Goal: Task Accomplishment & Management: Manage account settings

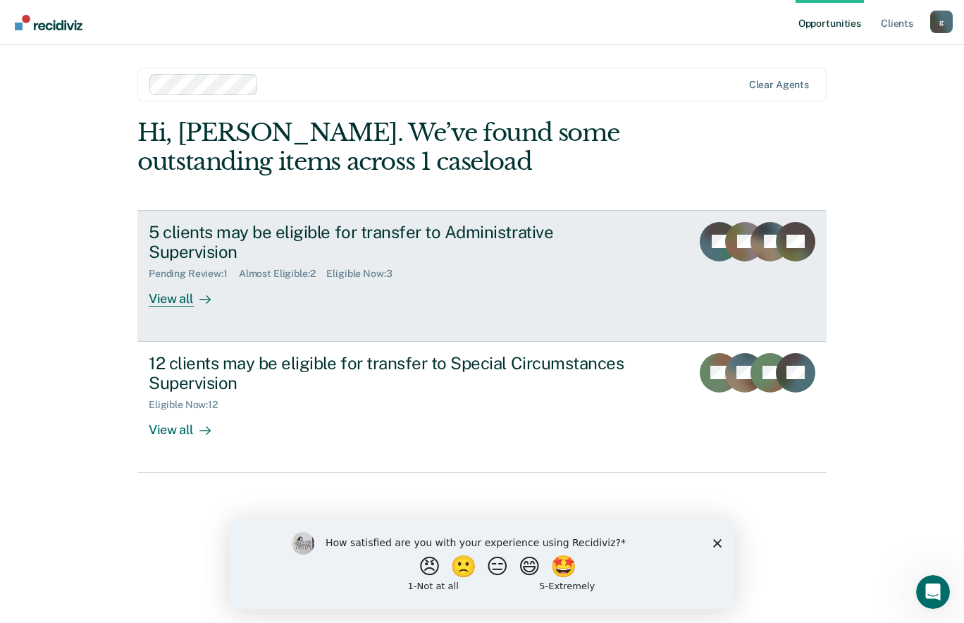
click at [168, 299] on div "View all" at bounding box center [188, 293] width 79 height 27
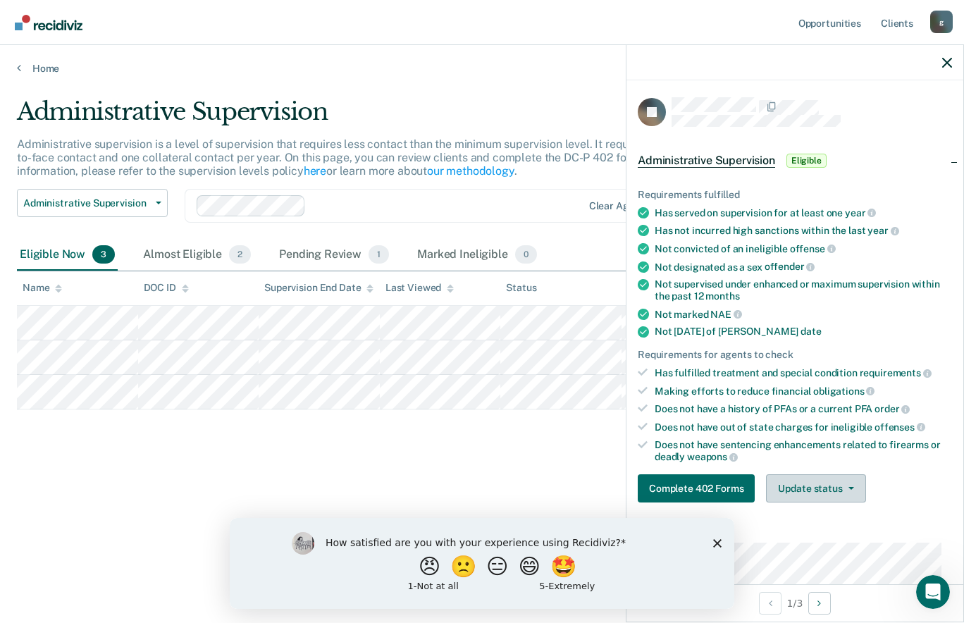
click at [849, 487] on icon "button" at bounding box center [851, 488] width 6 height 3
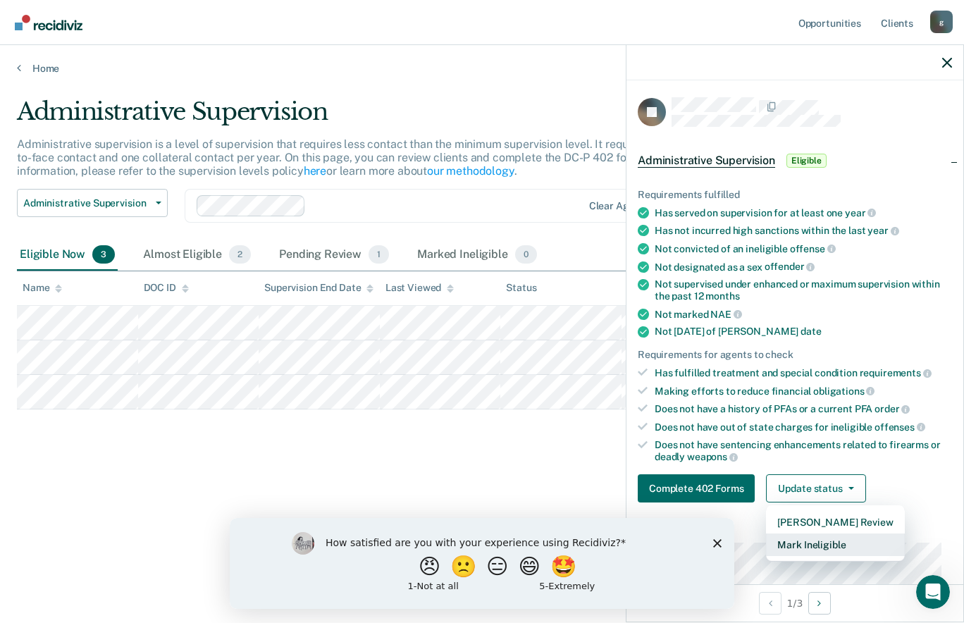
click at [842, 548] on button "Mark Ineligible" at bounding box center [835, 544] width 138 height 23
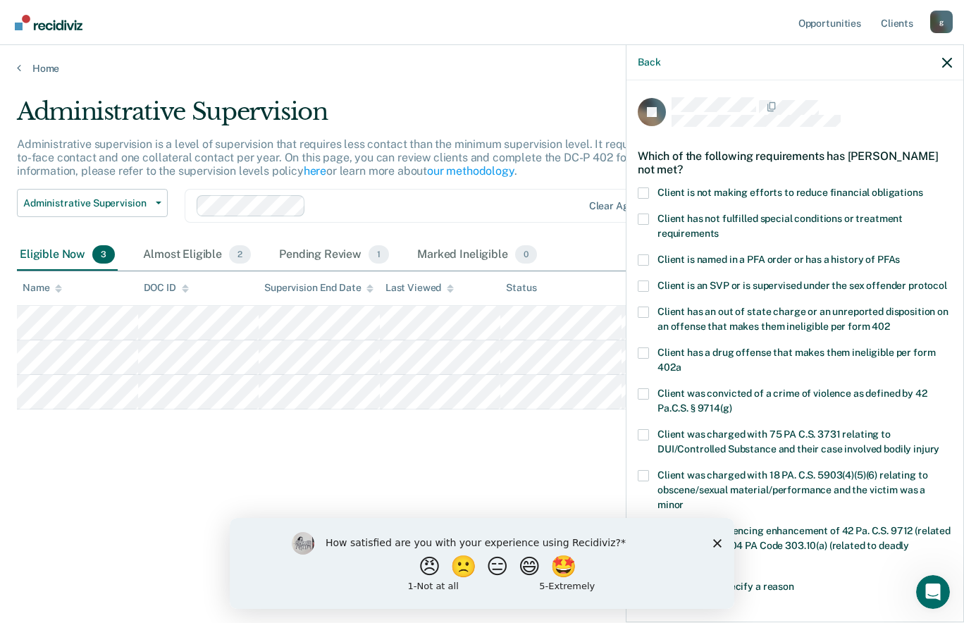
click at [902, 194] on span "Client is not making efforts to reduce financial obligations" at bounding box center [790, 192] width 266 height 11
click at [923, 187] on input "Client is not making efforts to reduce financial obligations" at bounding box center [923, 187] width 0 height 0
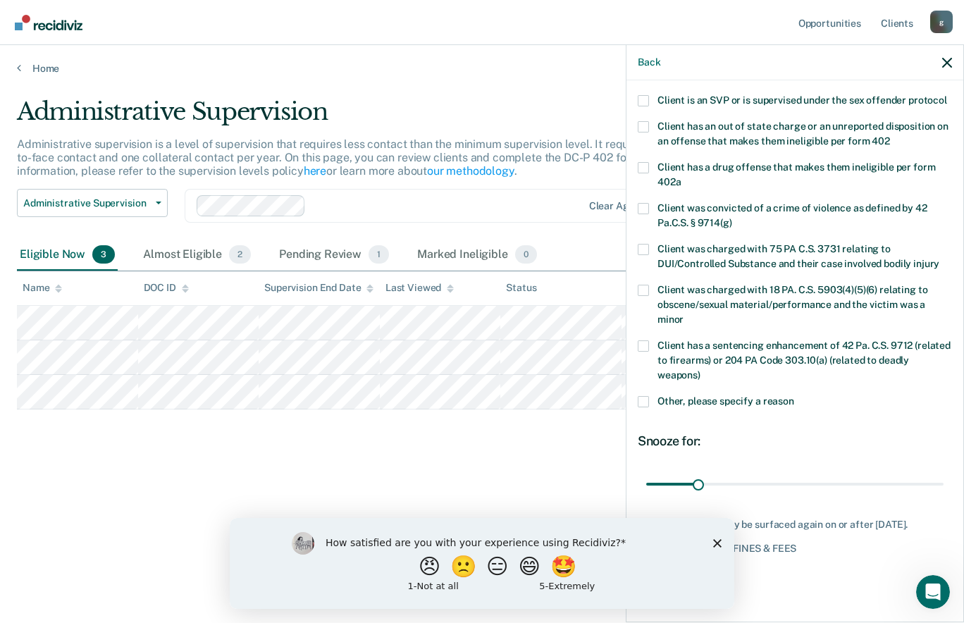
scroll to position [211, 0]
click at [718, 543] on polygon "Close survey" at bounding box center [717, 542] width 8 height 8
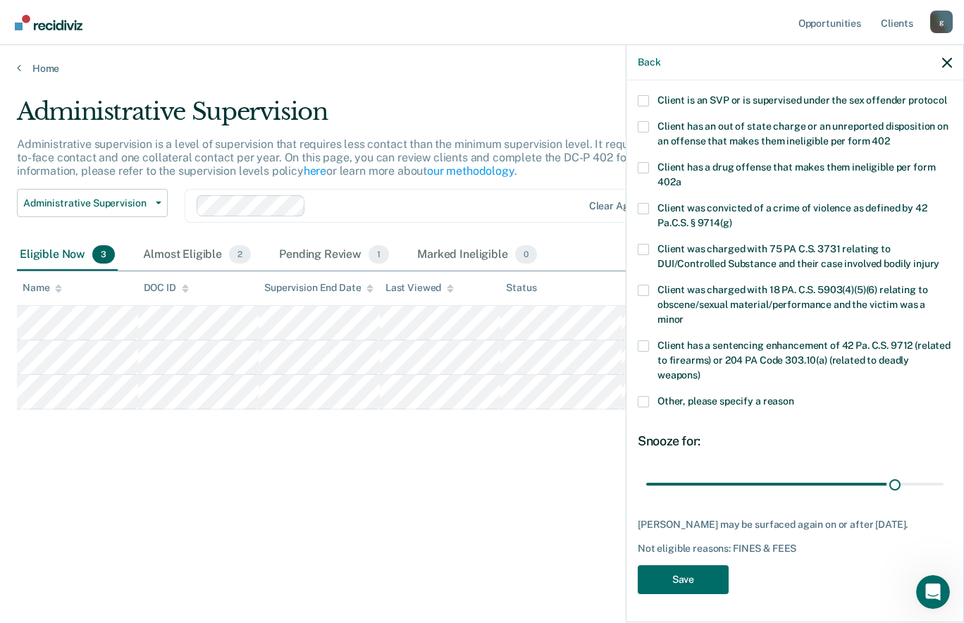
scroll to position [199, 0]
type input "180"
click at [687, 577] on button "Save" at bounding box center [682, 579] width 91 height 29
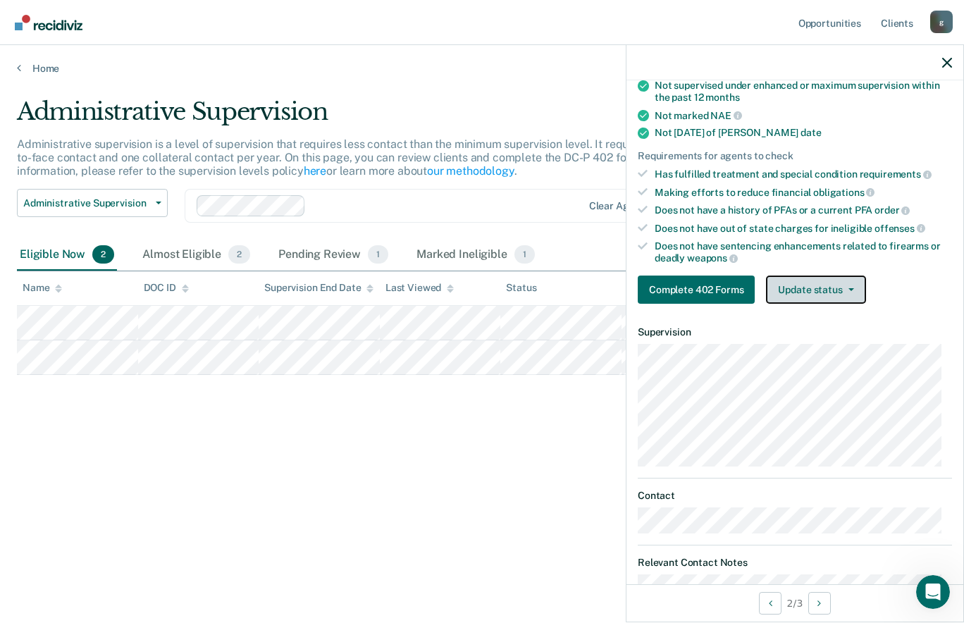
click at [848, 288] on icon "button" at bounding box center [851, 289] width 6 height 3
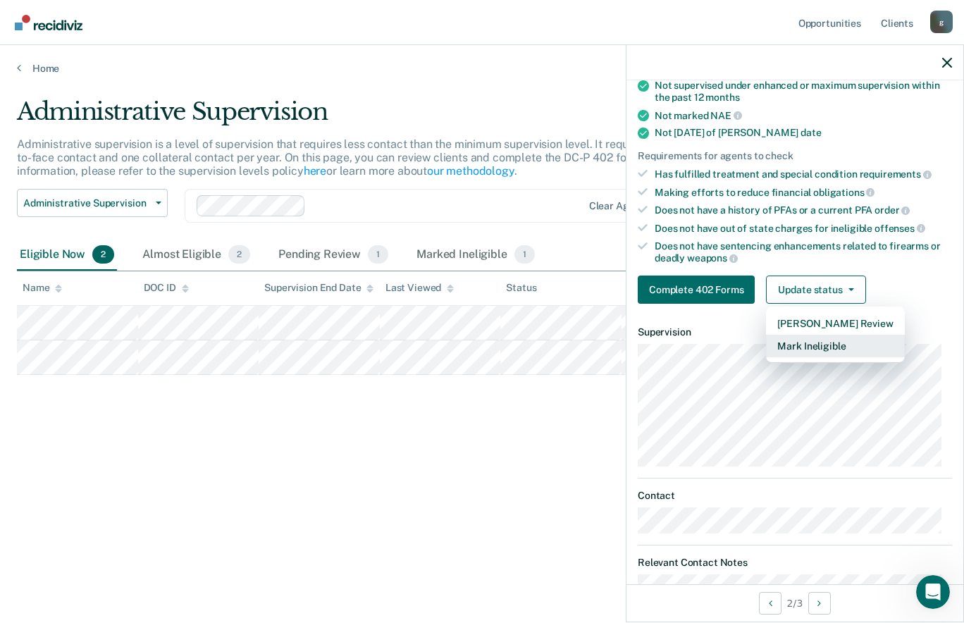
click at [846, 349] on button "Mark Ineligible" at bounding box center [835, 346] width 138 height 23
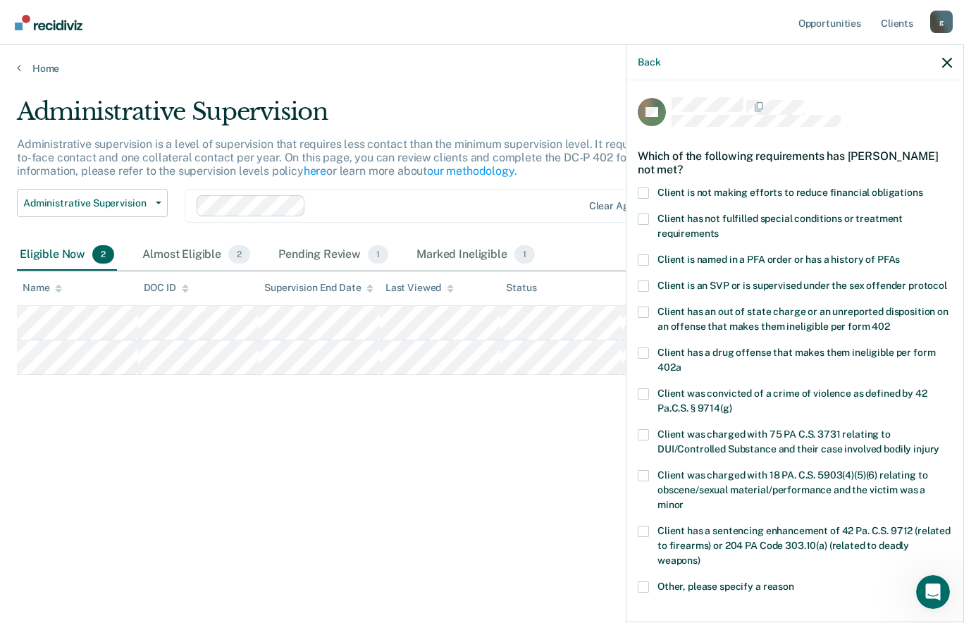
scroll to position [1, 0]
click at [648, 189] on span at bounding box center [642, 192] width 11 height 11
click at [923, 187] on input "Client is not making efforts to reduce financial obligations" at bounding box center [923, 187] width 0 height 0
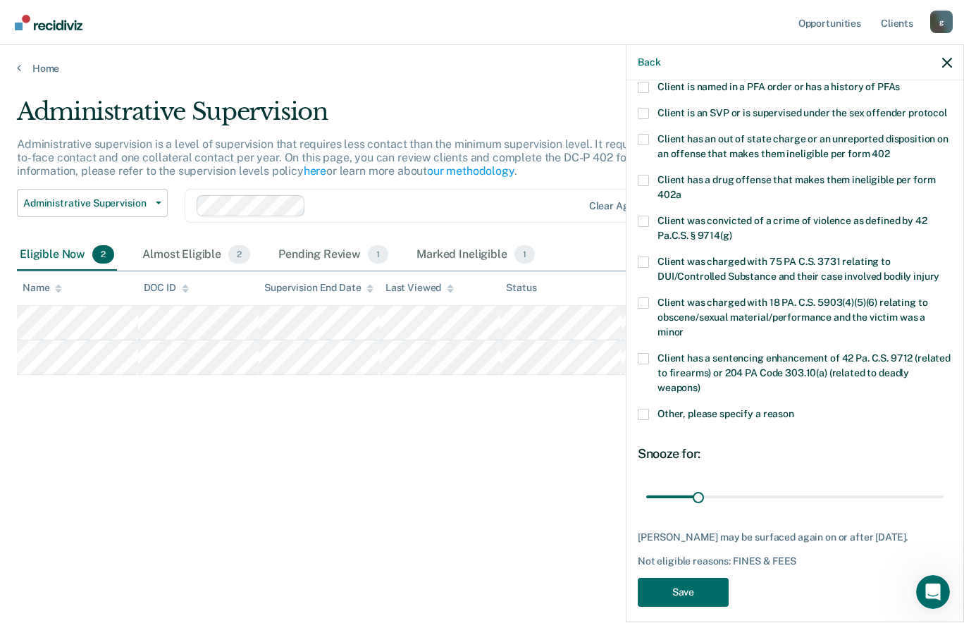
scroll to position [199, 0]
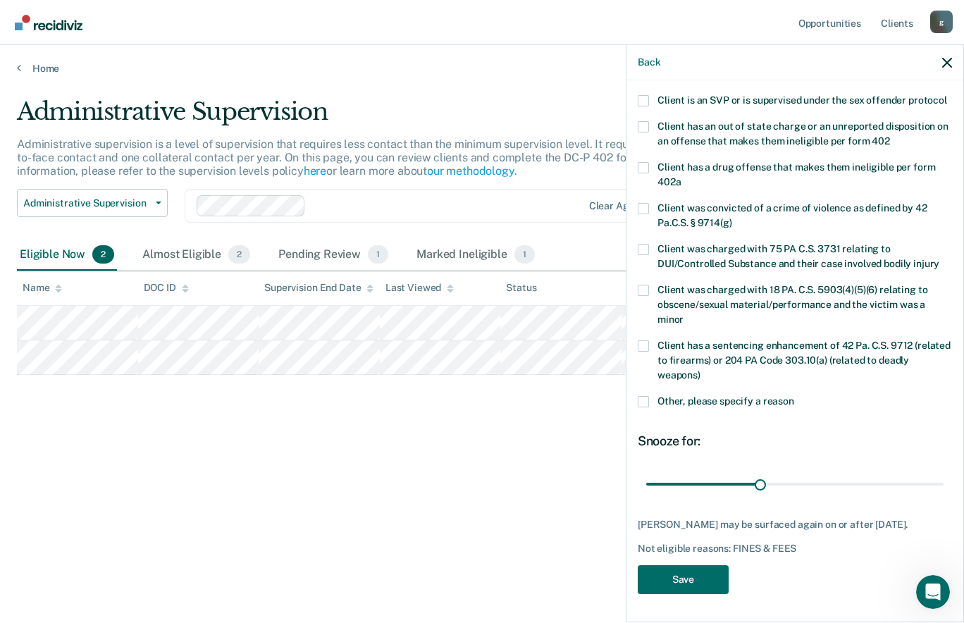
type input "159"
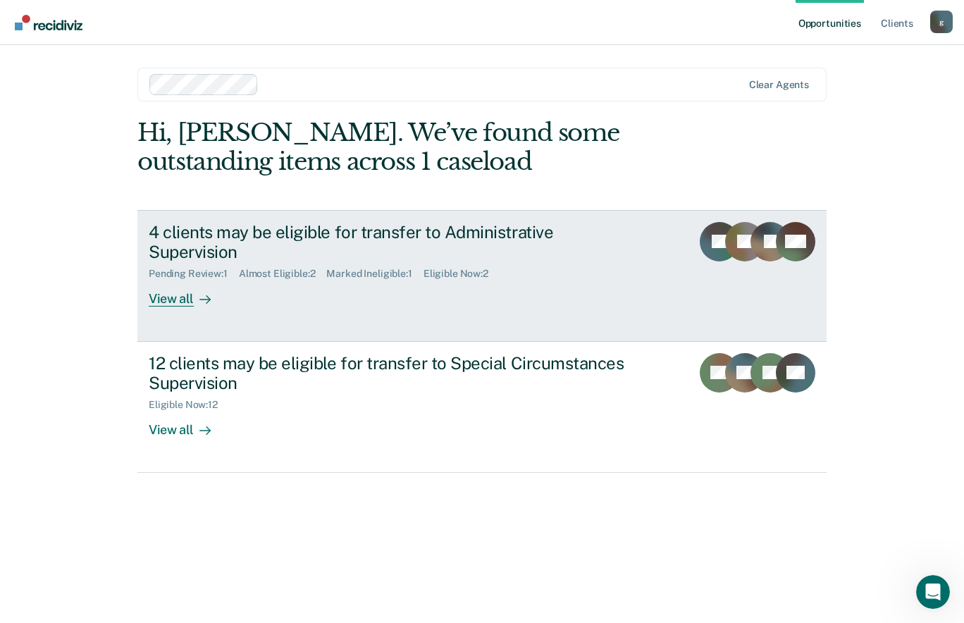
click at [180, 280] on div "View all" at bounding box center [188, 293] width 79 height 27
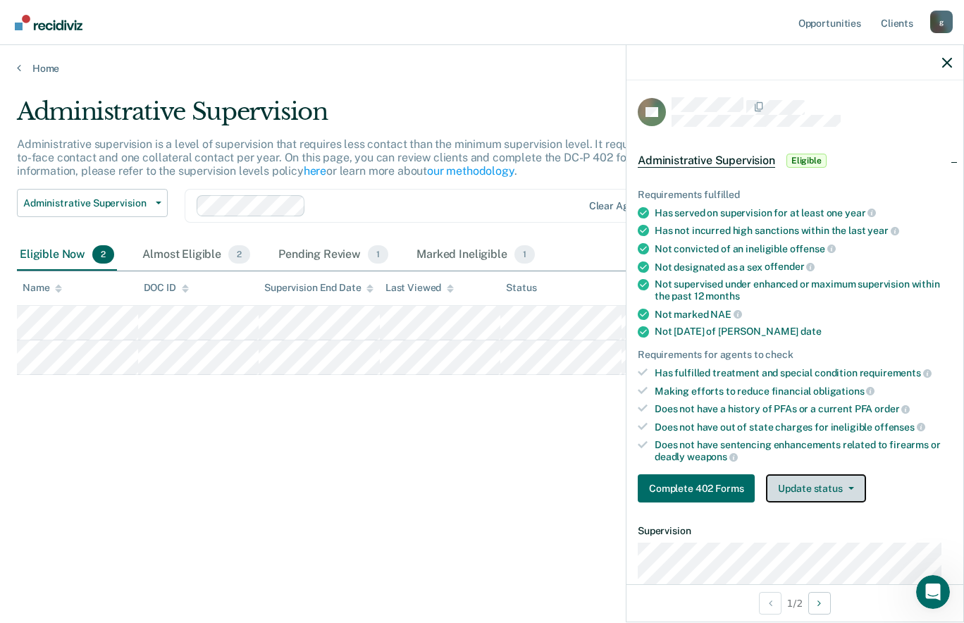
click at [838, 490] on button "Update status" at bounding box center [815, 488] width 99 height 28
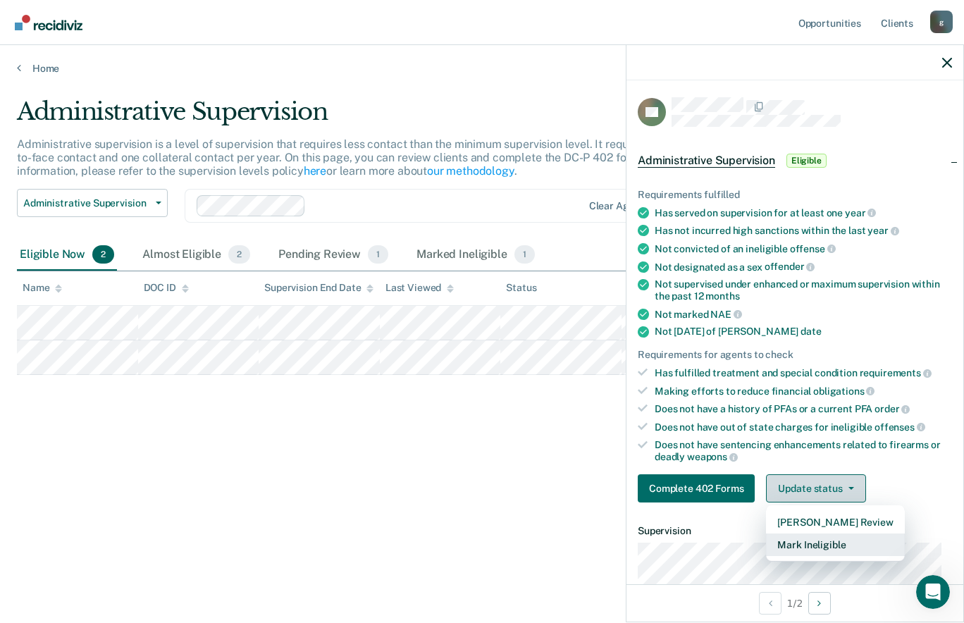
click at [857, 548] on button "Mark Ineligible" at bounding box center [835, 544] width 138 height 23
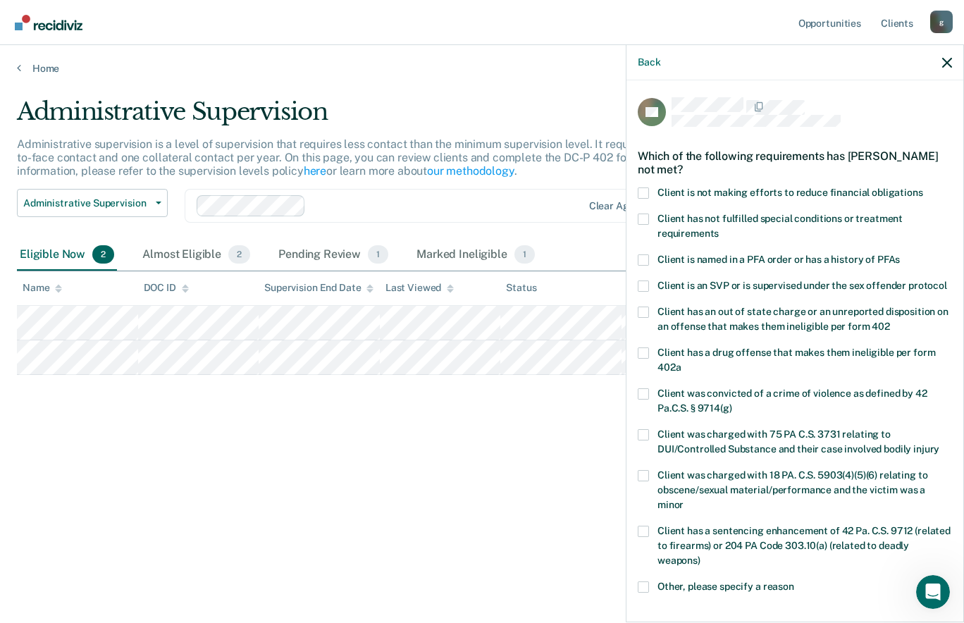
click at [640, 189] on span at bounding box center [642, 192] width 11 height 11
click at [923, 187] on input "Client is not making efforts to reduce financial obligations" at bounding box center [923, 187] width 0 height 0
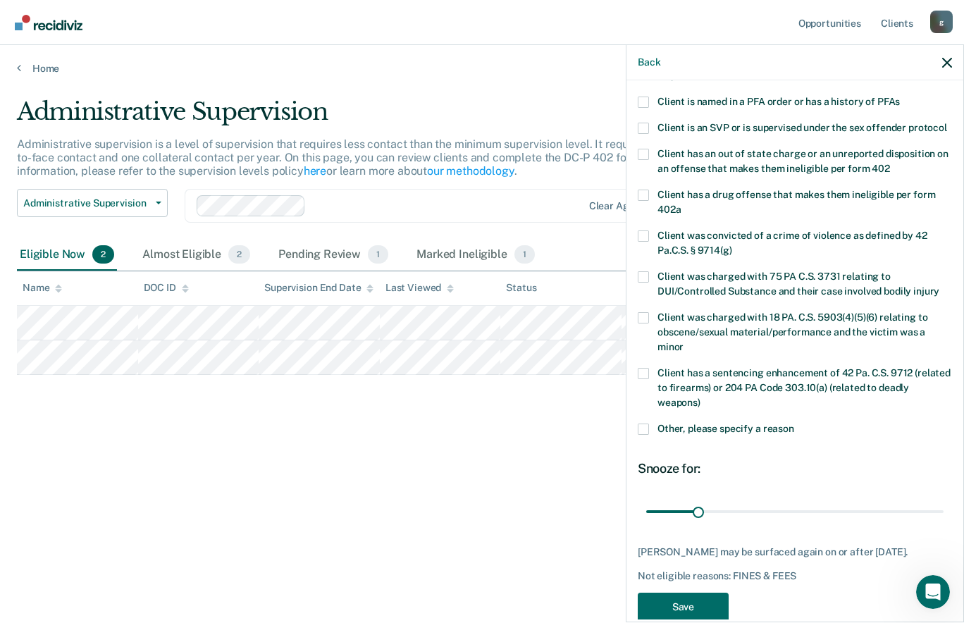
scroll to position [199, 0]
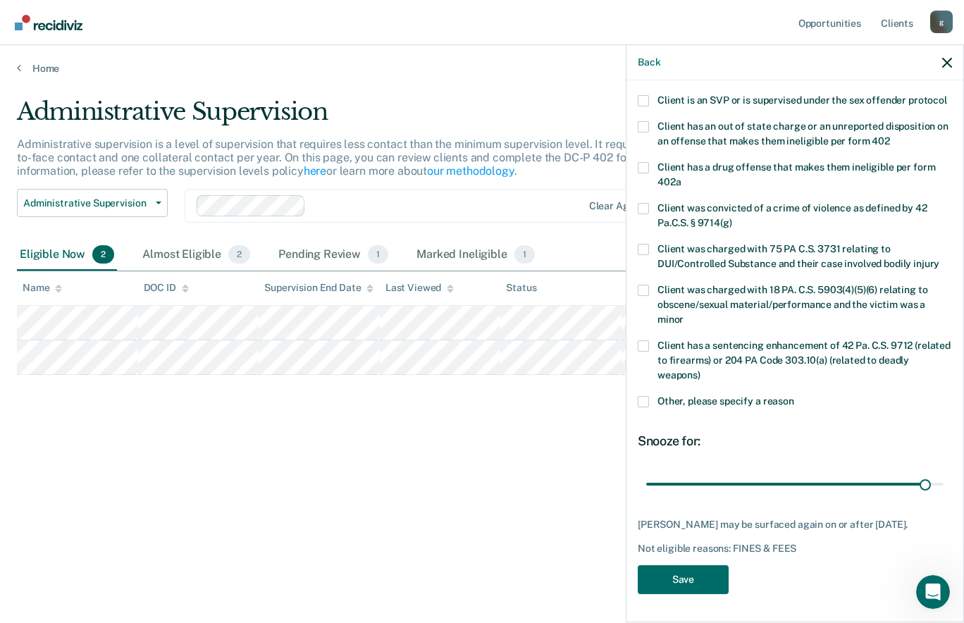
type input "180"
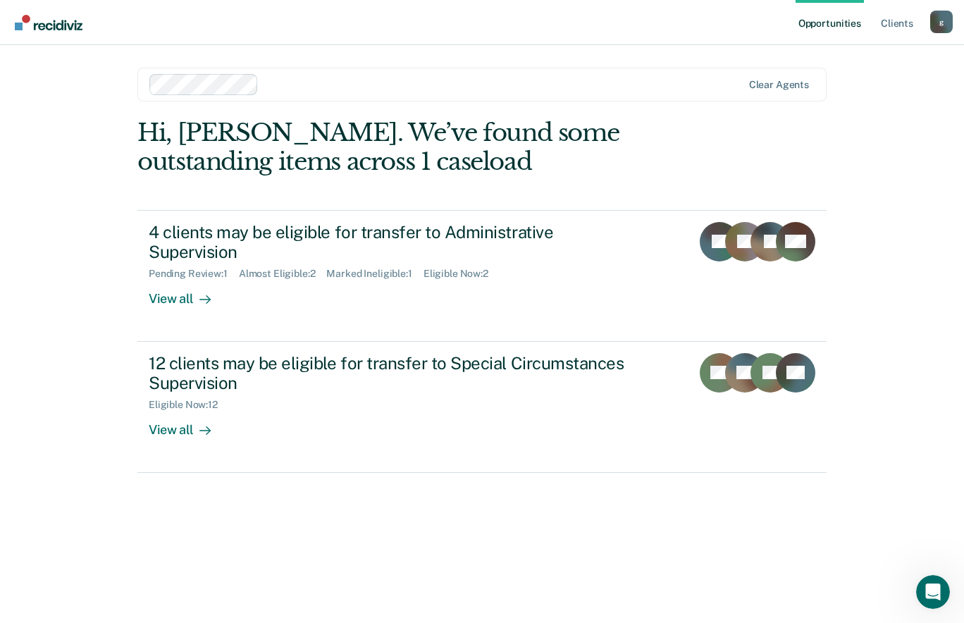
click at [182, 280] on div "View all" at bounding box center [188, 293] width 79 height 27
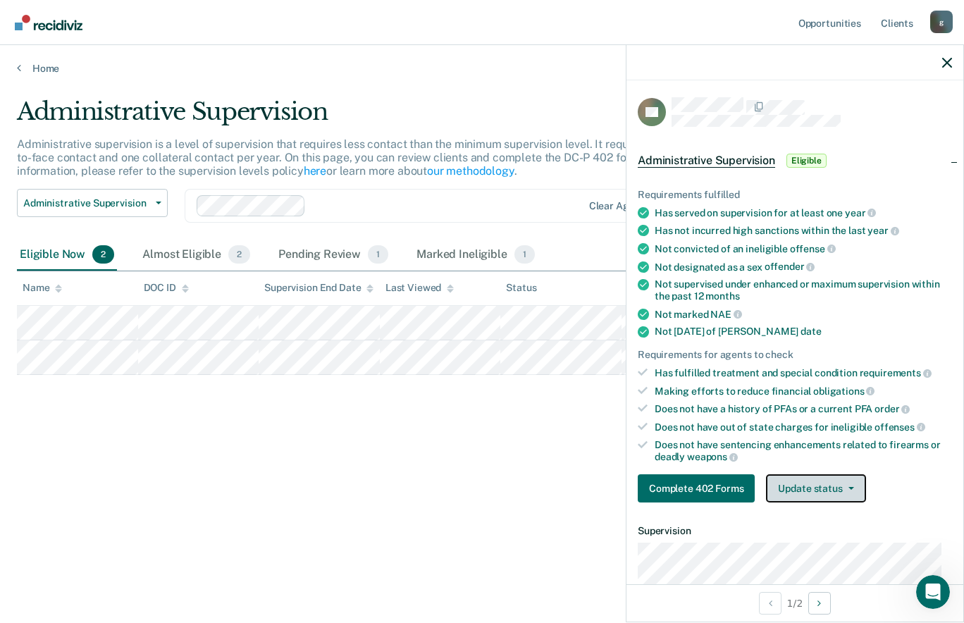
click at [835, 488] on button "Update status" at bounding box center [815, 488] width 99 height 28
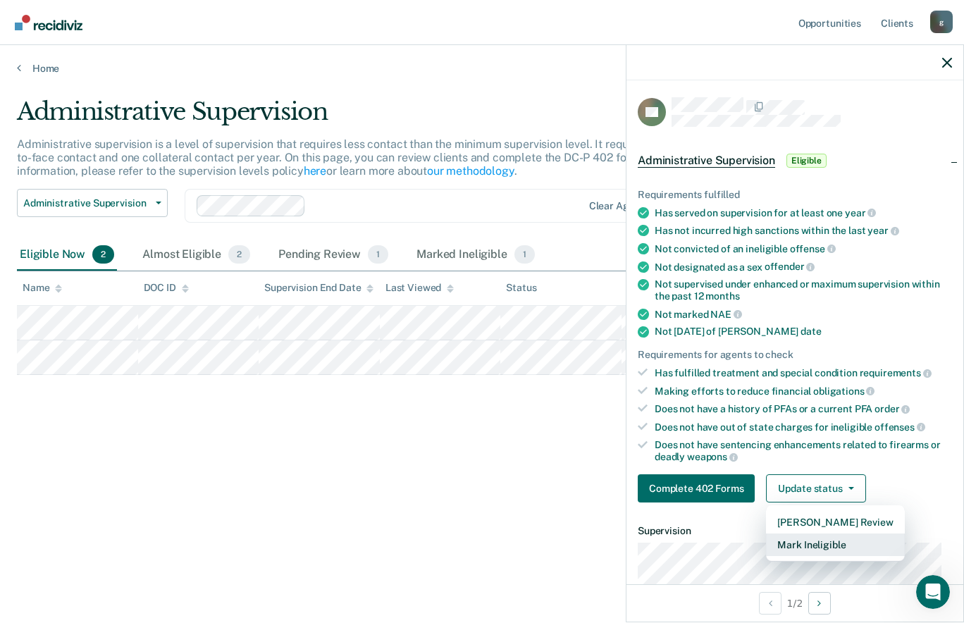
click at [835, 544] on button "Mark Ineligible" at bounding box center [835, 544] width 138 height 23
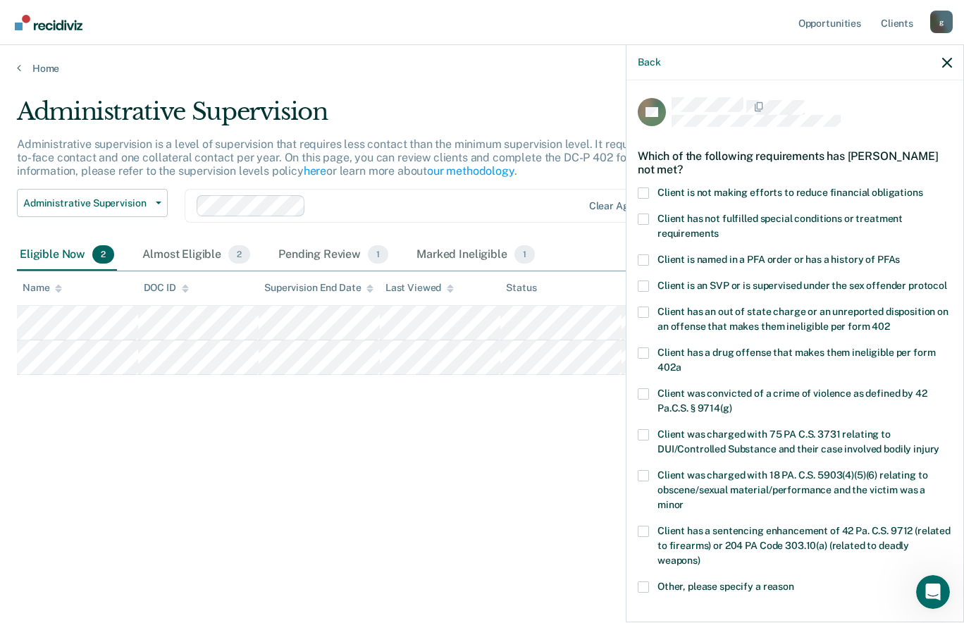
click at [644, 192] on span at bounding box center [642, 192] width 11 height 11
click at [923, 187] on input "Client is not making efforts to reduce financial obligations" at bounding box center [923, 187] width 0 height 0
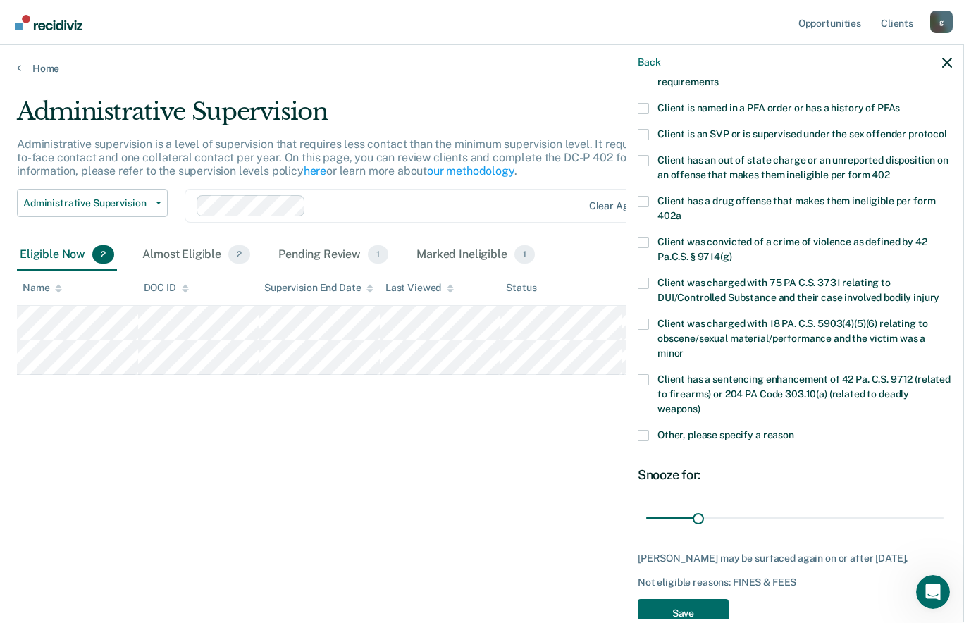
scroll to position [154, 0]
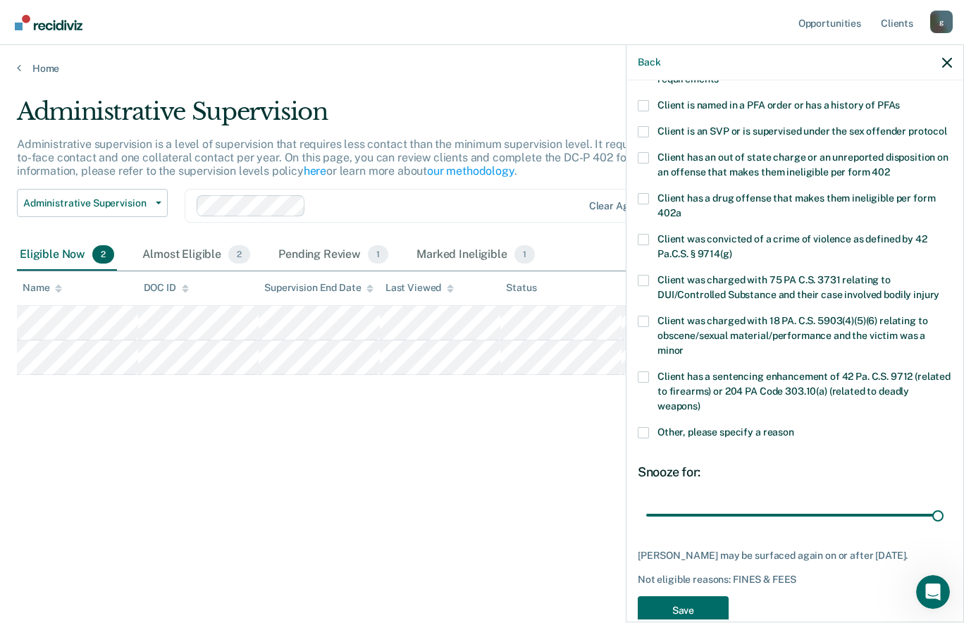
type input "180"
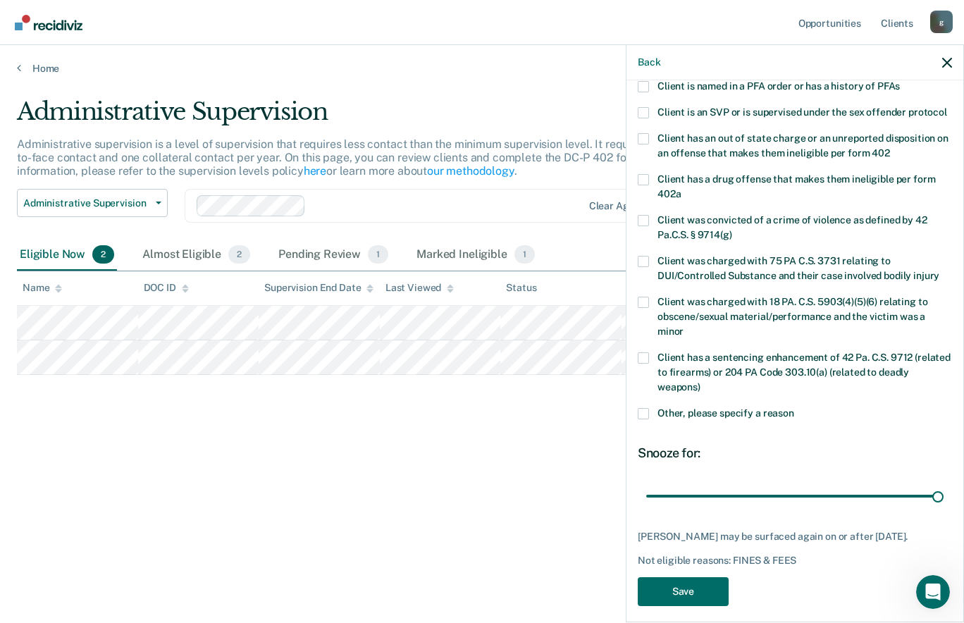
scroll to position [199, 0]
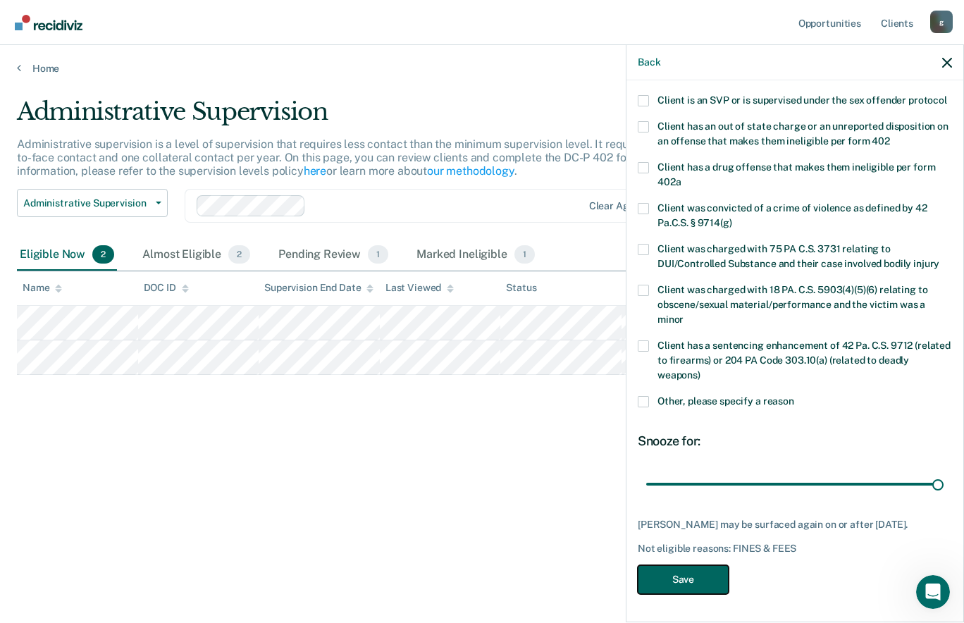
click at [704, 580] on button "Save" at bounding box center [682, 579] width 91 height 29
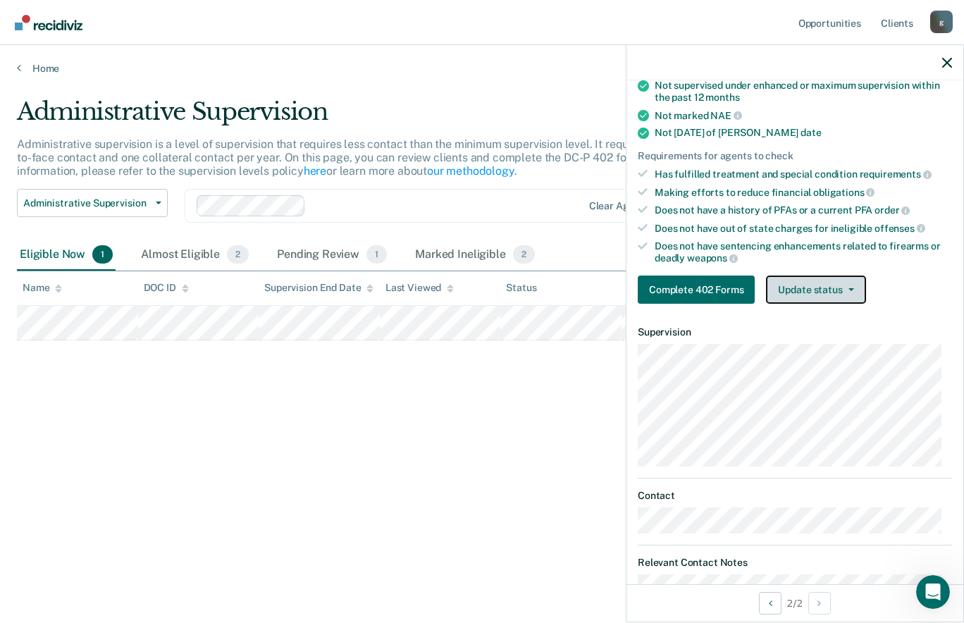
click at [840, 280] on button "Update status" at bounding box center [815, 289] width 99 height 28
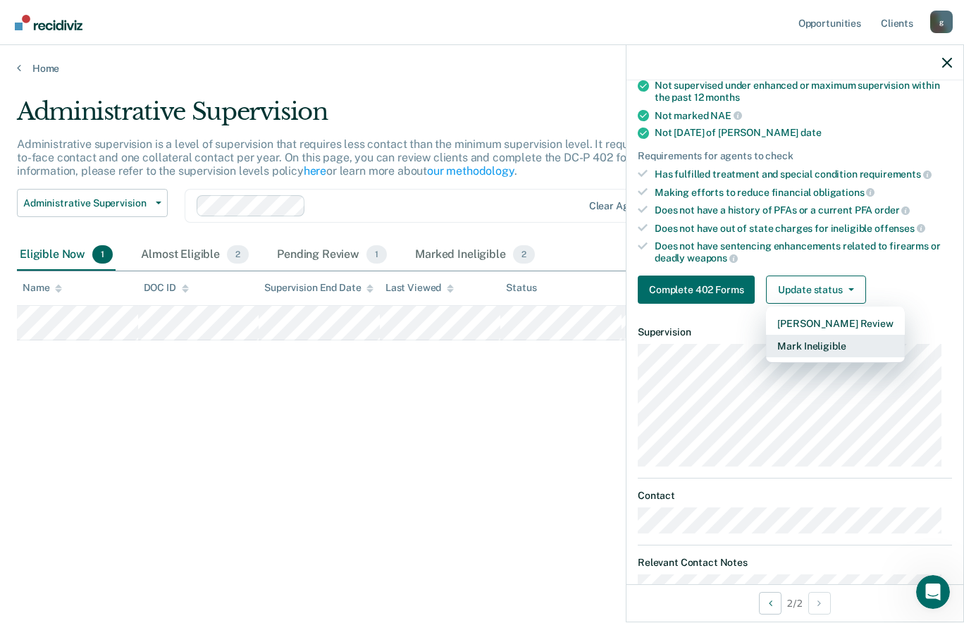
click at [865, 349] on button "Mark Ineligible" at bounding box center [835, 346] width 138 height 23
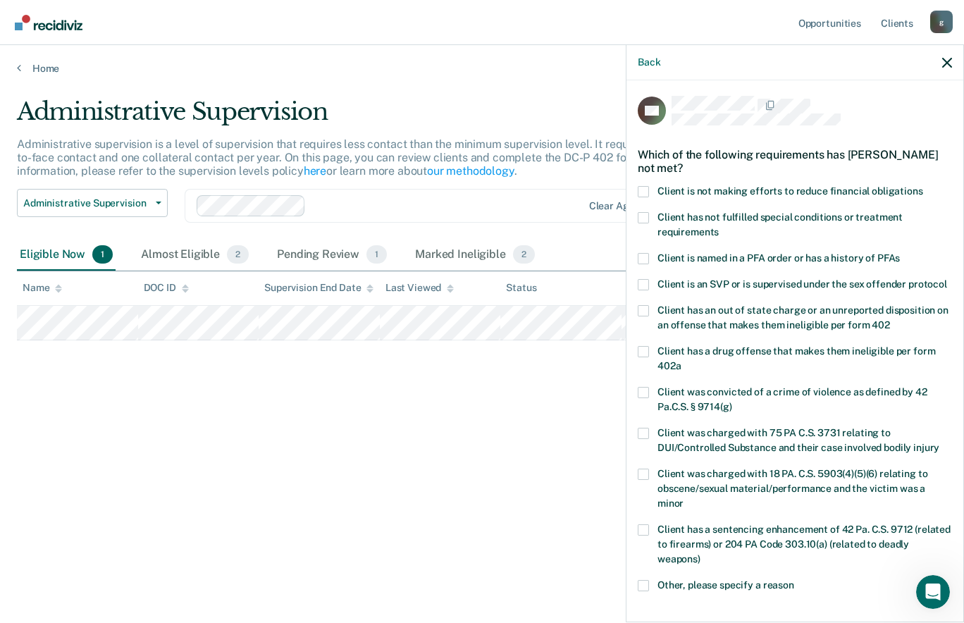
scroll to position [0, 0]
click at [644, 218] on span at bounding box center [642, 218] width 11 height 11
click at [718, 228] on input "Client has not fulfilled special conditions or treatment requirements" at bounding box center [718, 228] width 0 height 0
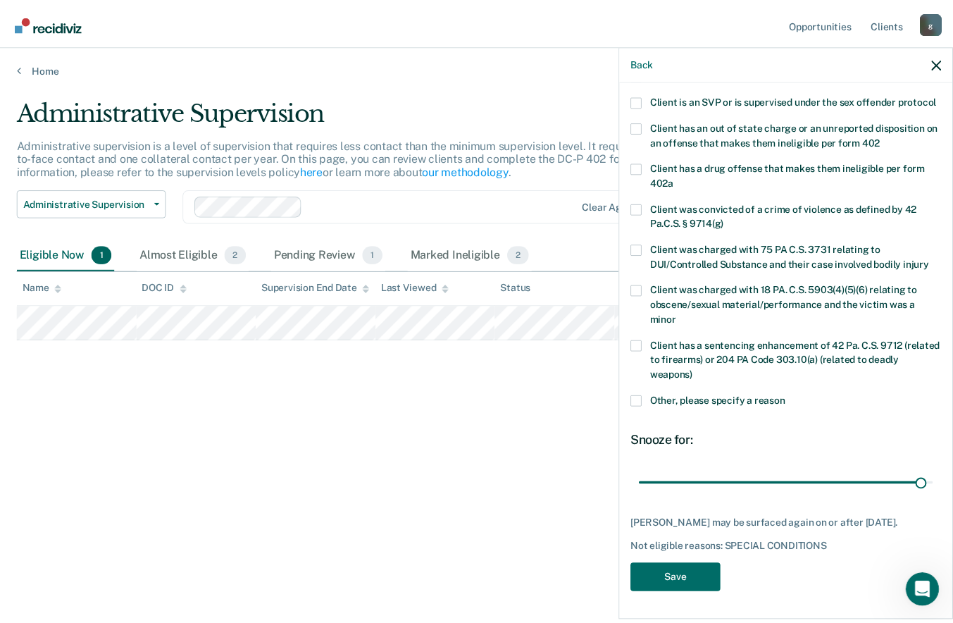
scroll to position [199, 0]
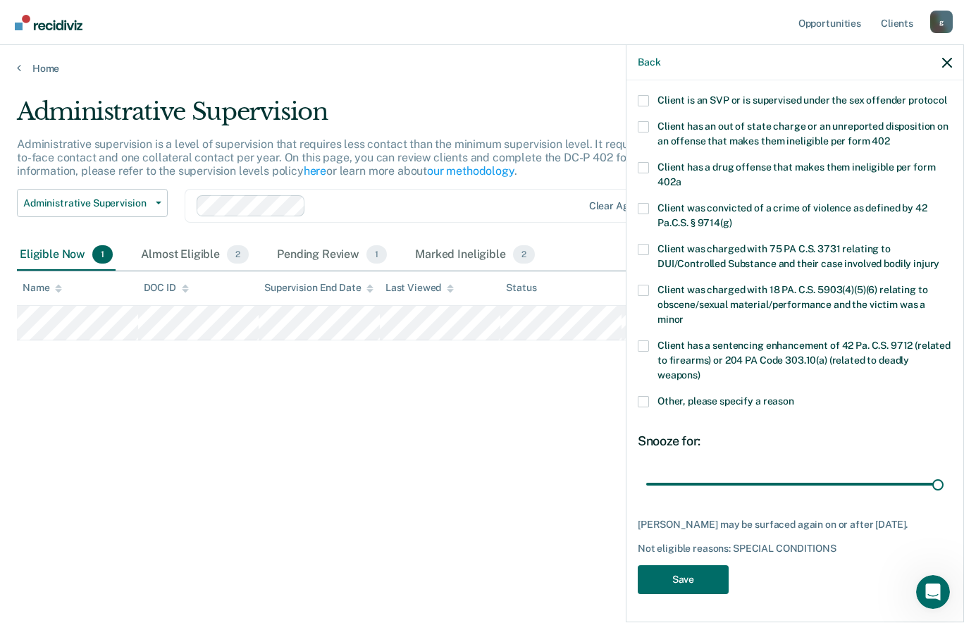
type input "180"
click at [693, 578] on button "Save" at bounding box center [682, 579] width 91 height 29
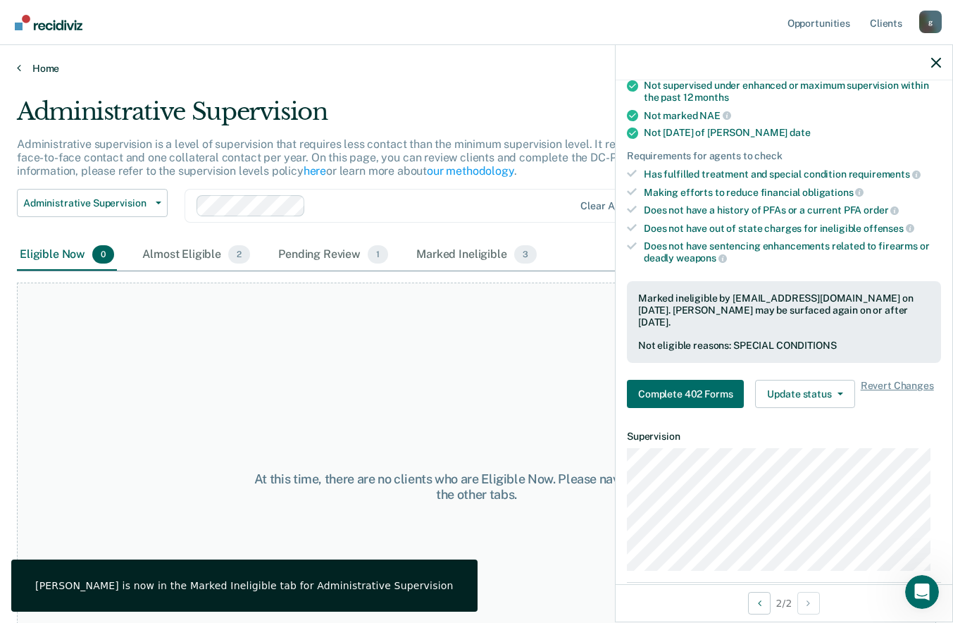
click at [45, 64] on link "Home" at bounding box center [476, 68] width 919 height 13
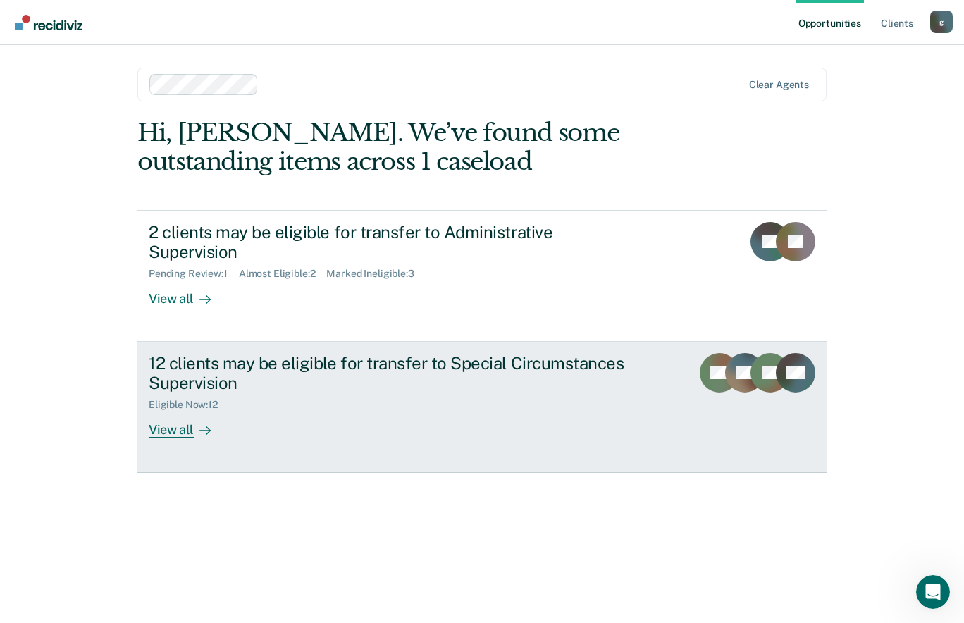
click at [183, 411] on div "View all" at bounding box center [188, 424] width 79 height 27
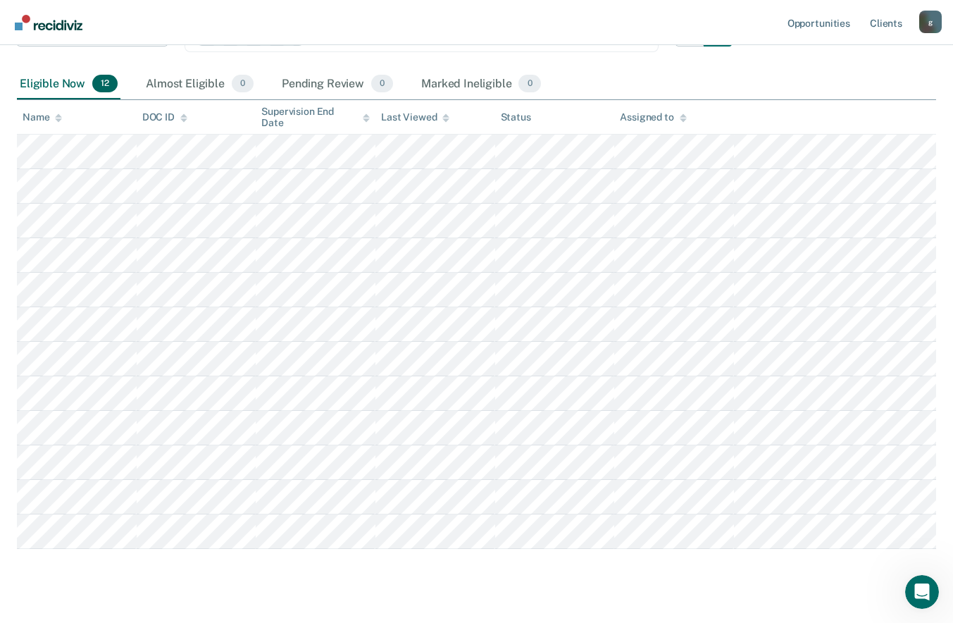
scroll to position [239, 0]
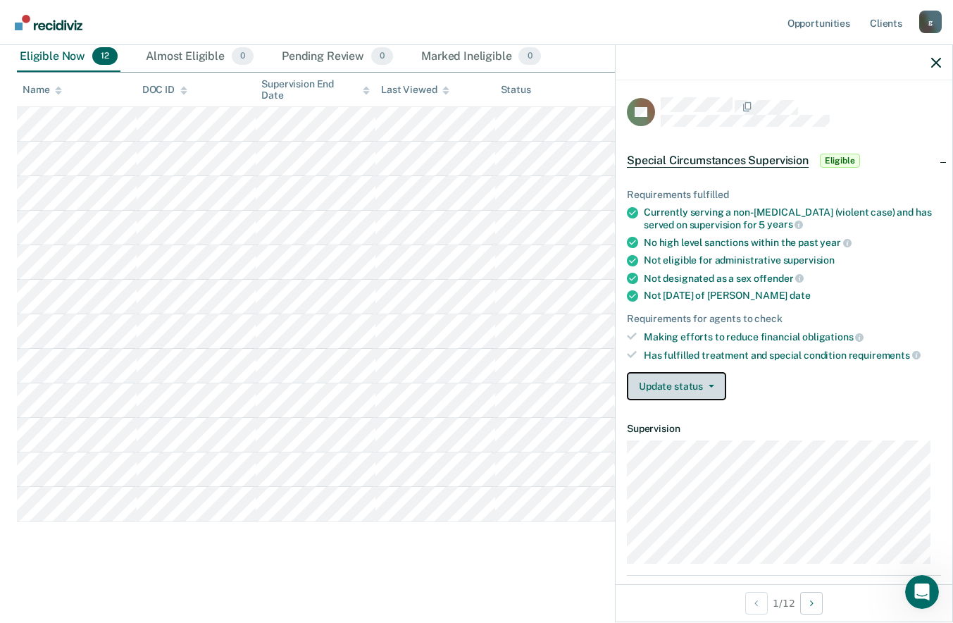
click at [709, 385] on icon "button" at bounding box center [712, 386] width 6 height 3
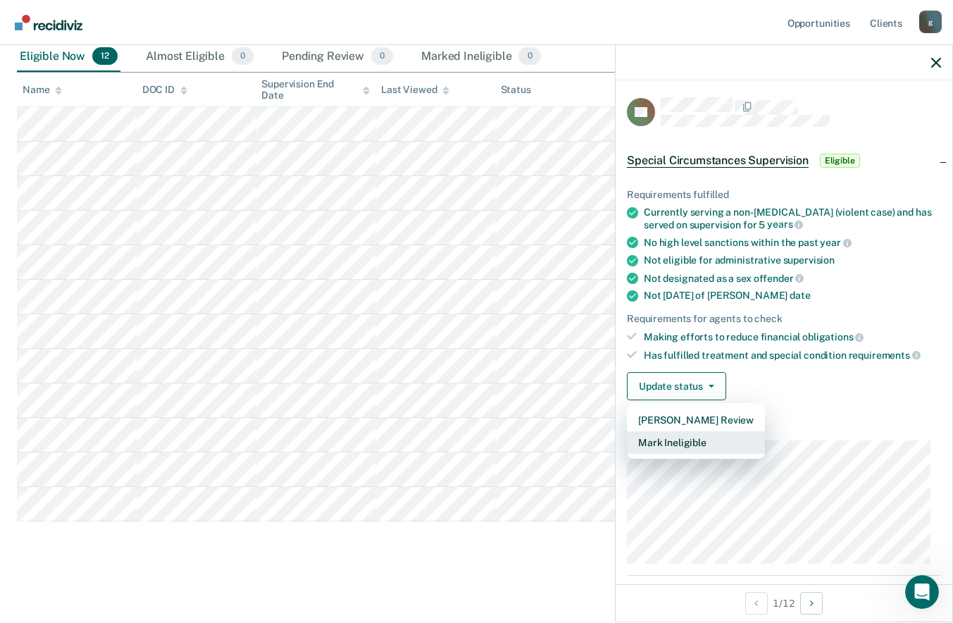
click at [725, 443] on button "Mark Ineligible" at bounding box center [696, 442] width 138 height 23
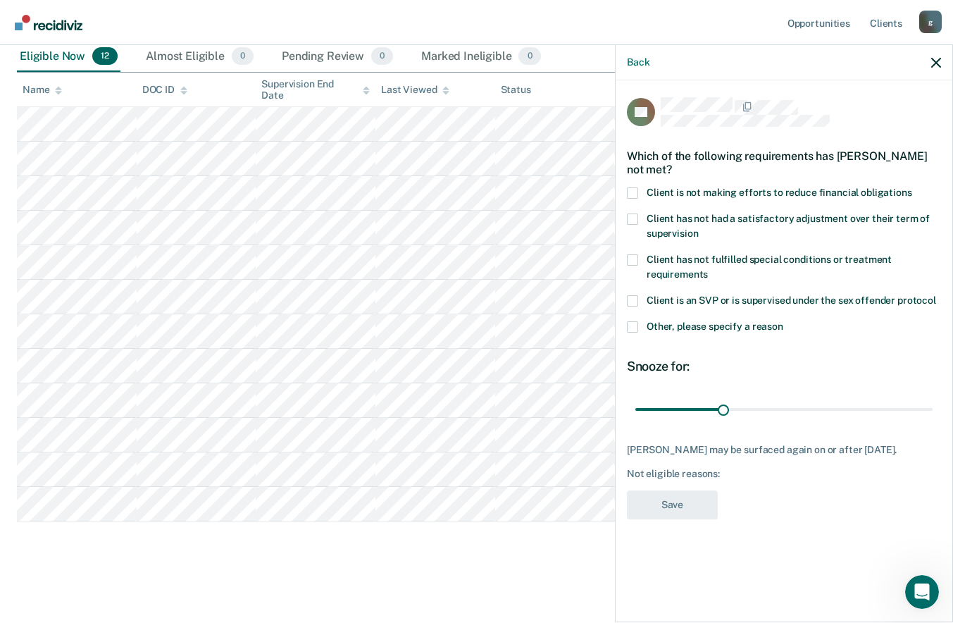
click at [643, 187] on label "Client is not making efforts to reduce financial obligations" at bounding box center [784, 194] width 314 height 15
click at [912, 187] on input "Client is not making efforts to reduce financial obligations" at bounding box center [912, 187] width 0 height 0
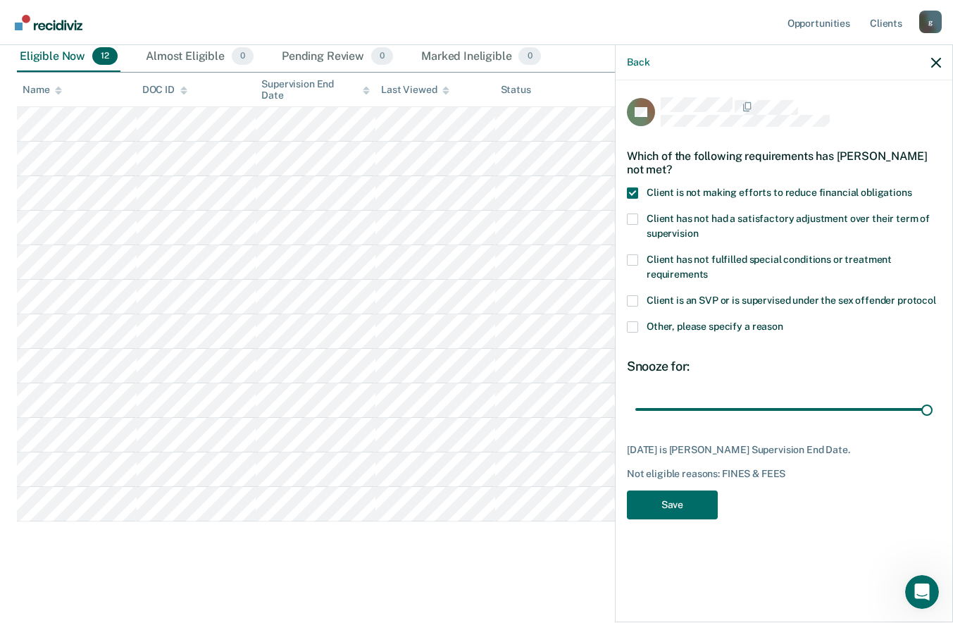
type input "102"
click at [686, 502] on button "Save" at bounding box center [672, 504] width 91 height 29
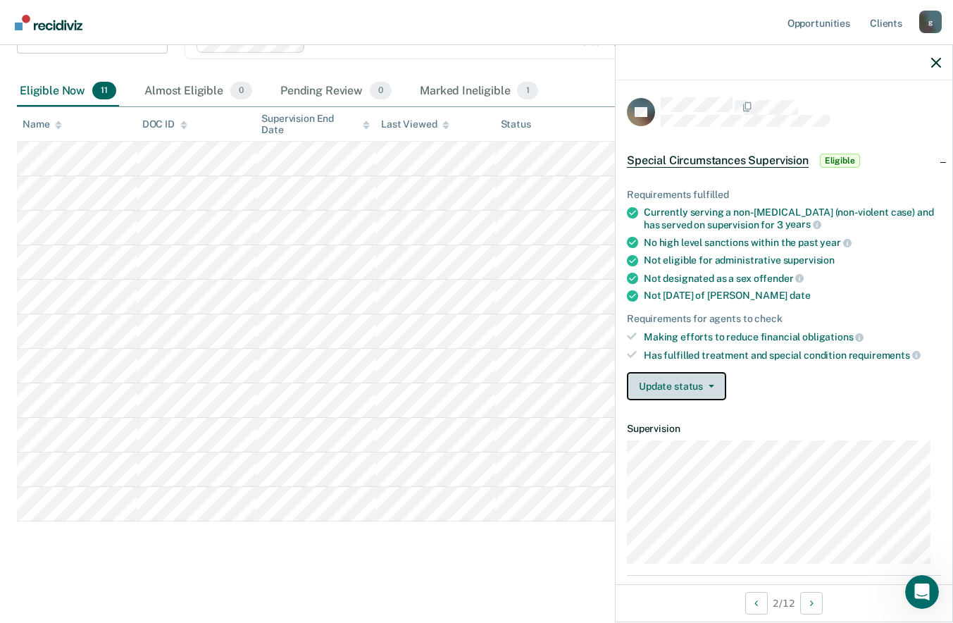
click at [698, 381] on button "Update status" at bounding box center [676, 386] width 99 height 28
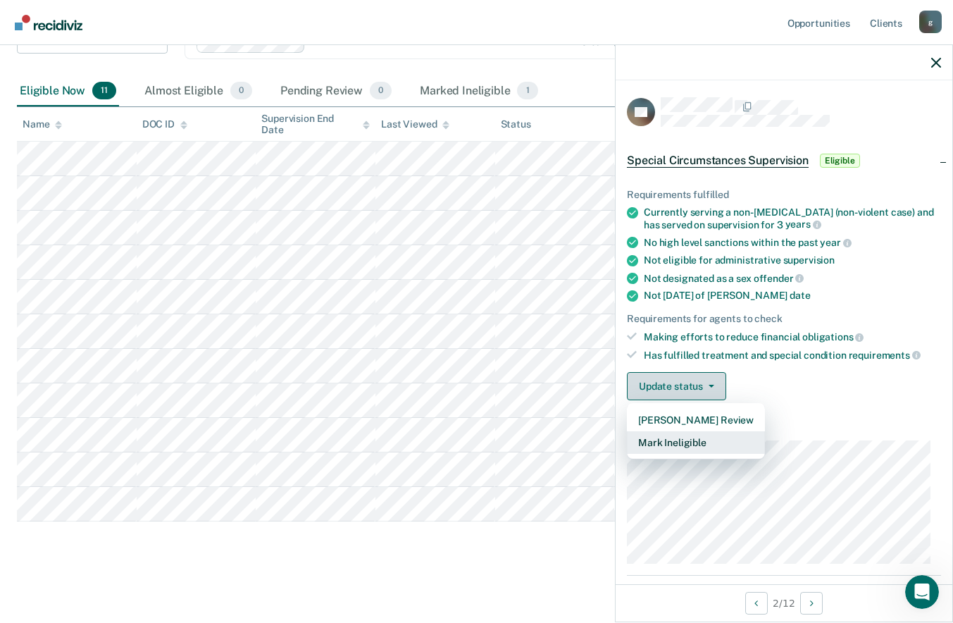
click at [718, 444] on button "Mark Ineligible" at bounding box center [696, 442] width 138 height 23
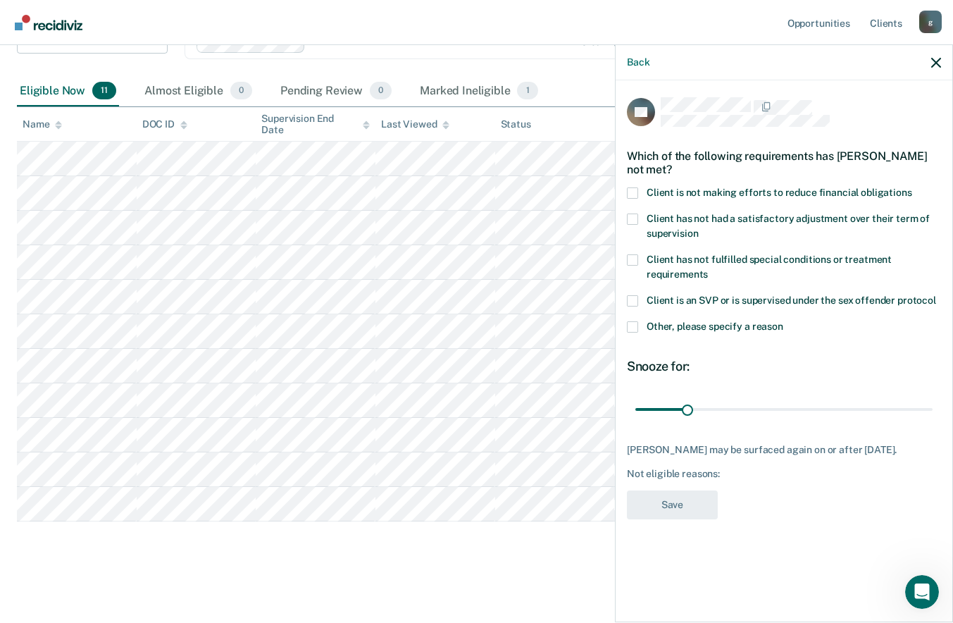
click at [648, 196] on span "Client is not making efforts to reduce financial obligations" at bounding box center [780, 192] width 266 height 11
click at [912, 187] on input "Client is not making efforts to reduce financial obligations" at bounding box center [912, 187] width 0 height 0
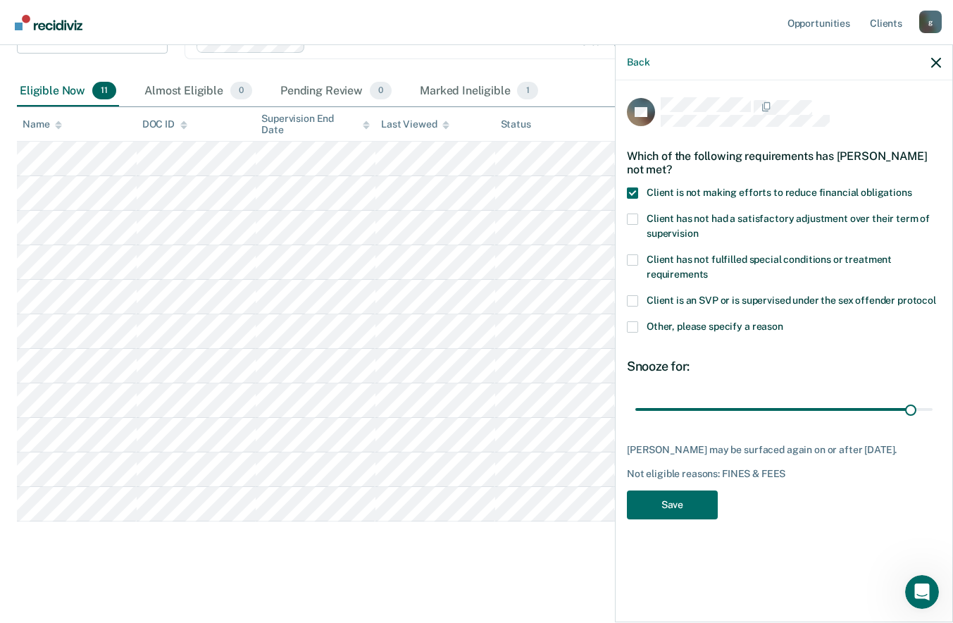
type input "180"
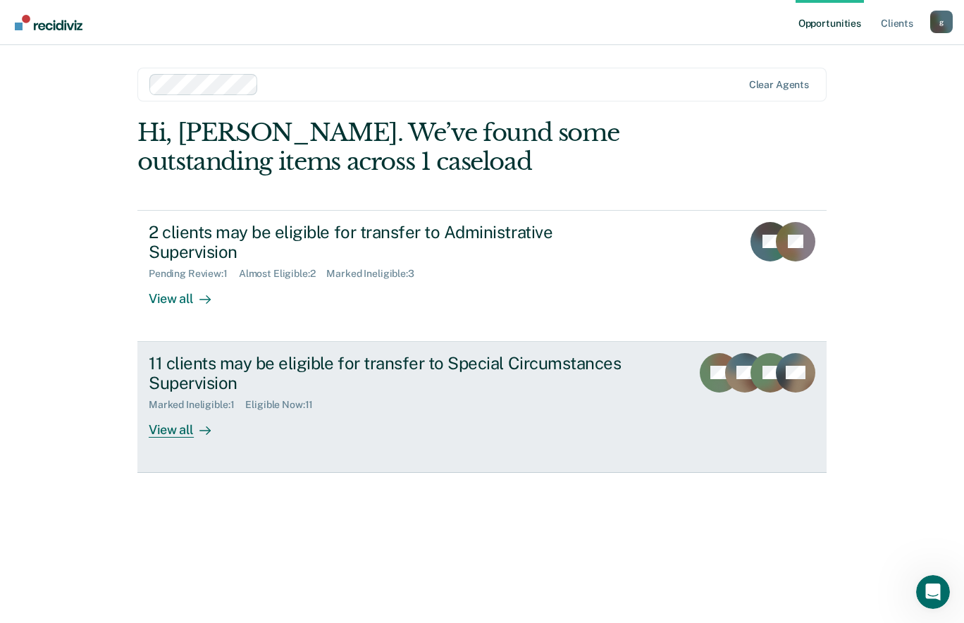
click at [184, 411] on div "View all" at bounding box center [188, 424] width 79 height 27
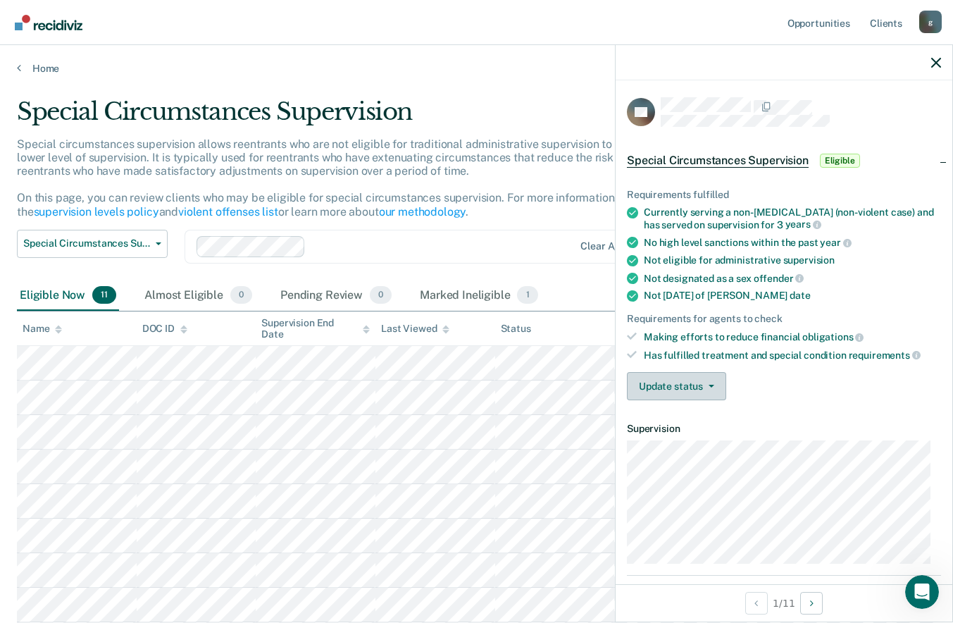
click at [709, 388] on button "Update status" at bounding box center [676, 386] width 99 height 28
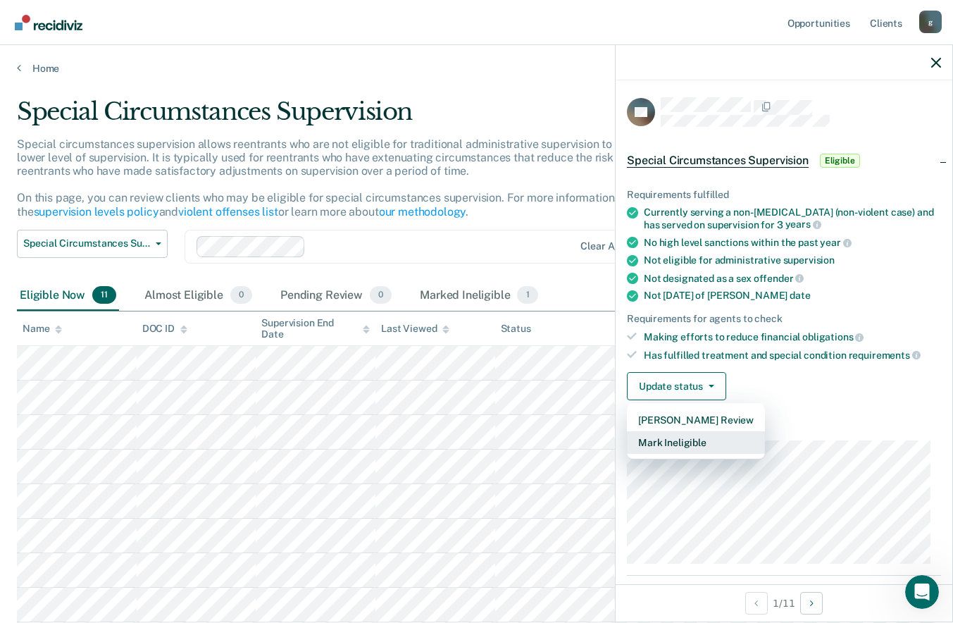
click at [716, 443] on button "Mark Ineligible" at bounding box center [696, 442] width 138 height 23
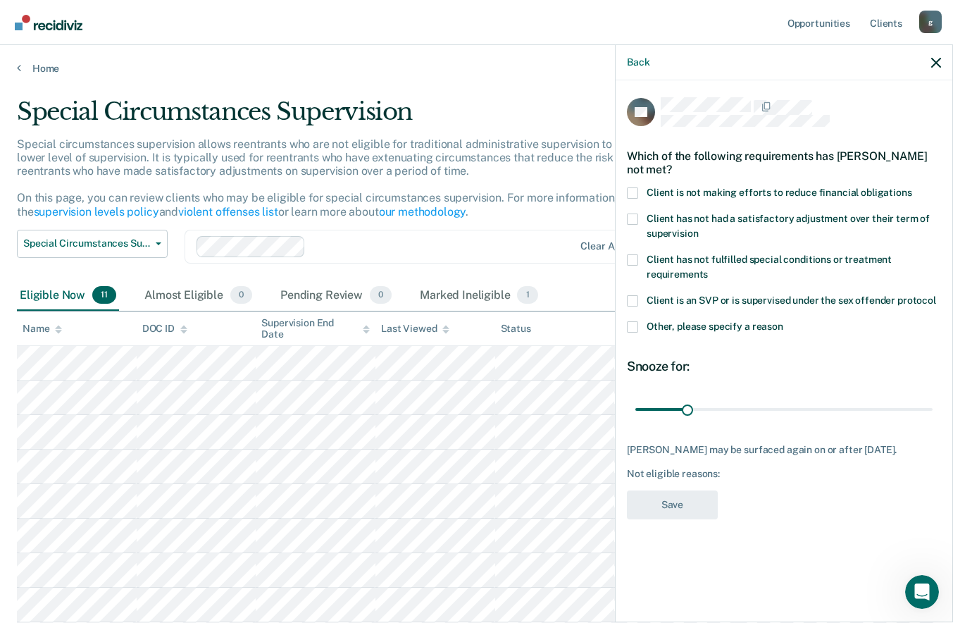
click at [640, 194] on label "Client is not making efforts to reduce financial obligations" at bounding box center [784, 194] width 314 height 15
click at [912, 187] on input "Client is not making efforts to reduce financial obligations" at bounding box center [912, 187] width 0 height 0
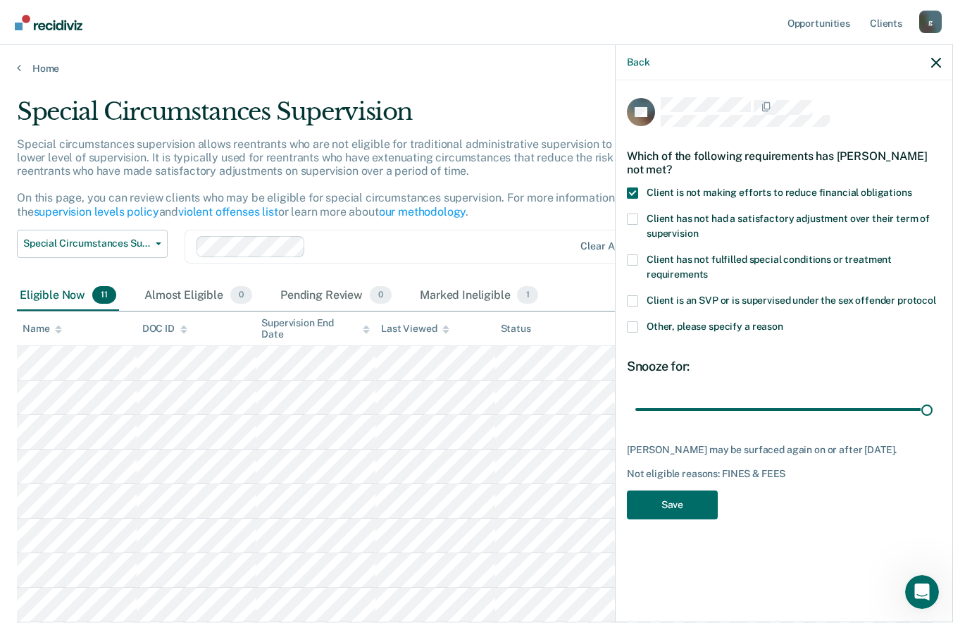
type input "180"
click at [686, 507] on button "Save" at bounding box center [672, 504] width 91 height 29
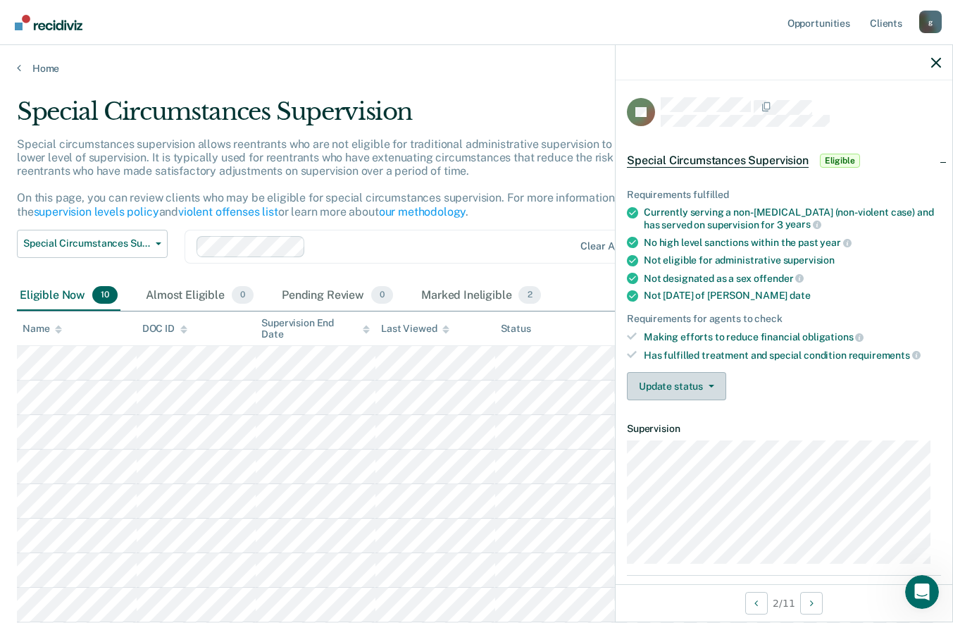
click at [709, 385] on icon "button" at bounding box center [712, 386] width 6 height 3
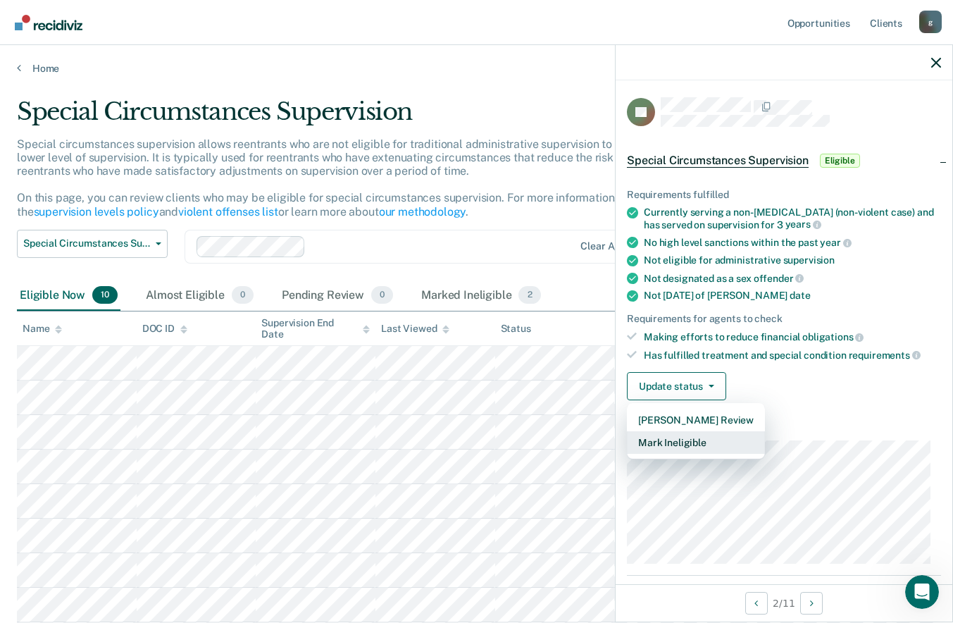
click at [703, 443] on button "Mark Ineligible" at bounding box center [696, 442] width 138 height 23
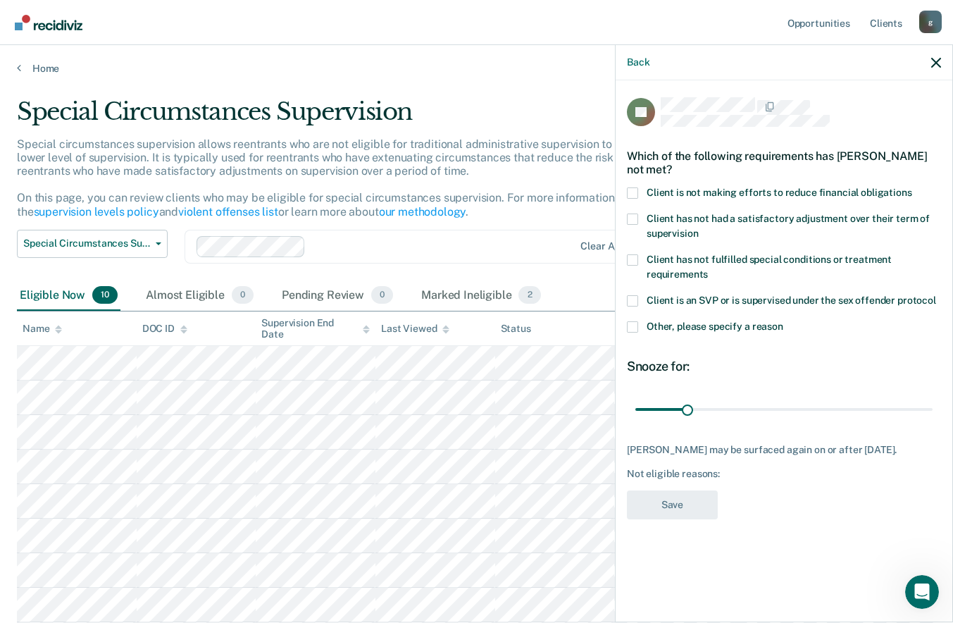
click at [637, 193] on span at bounding box center [632, 192] width 11 height 11
click at [912, 187] on input "Client is not making efforts to reduce financial obligations" at bounding box center [912, 187] width 0 height 0
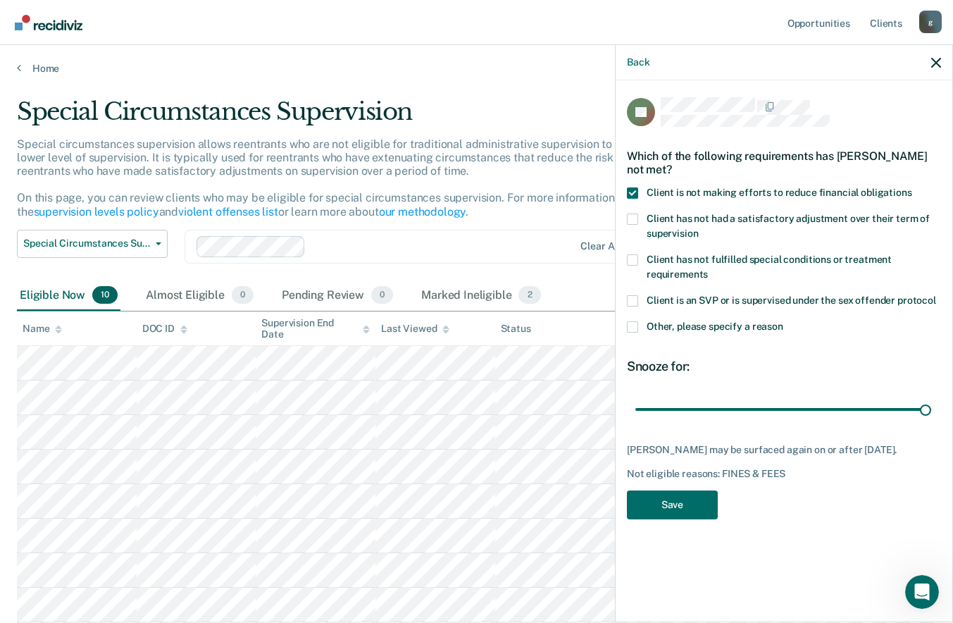
type input "179"
click at [685, 500] on button "Save" at bounding box center [672, 504] width 91 height 29
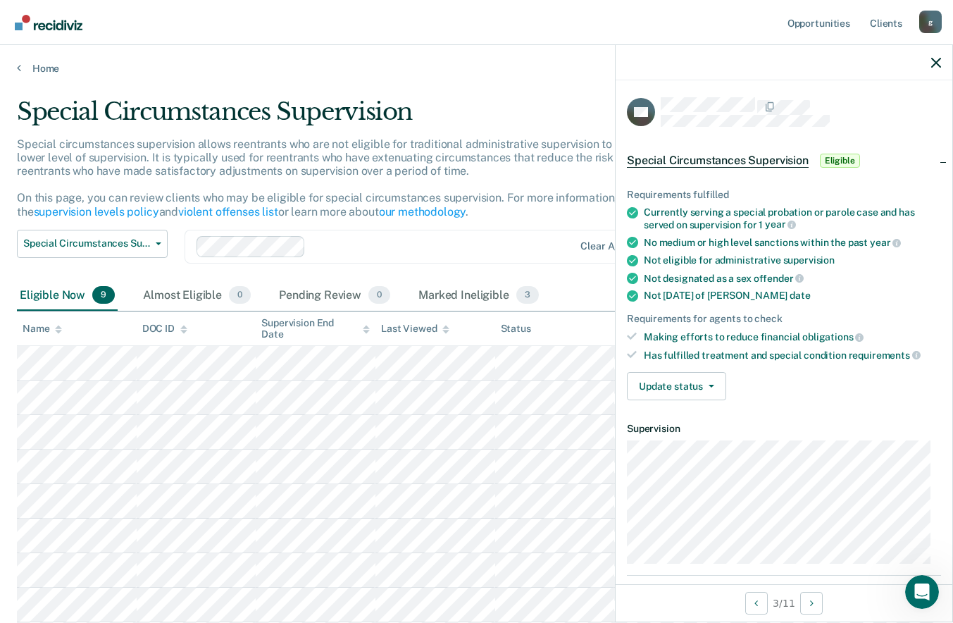
click at [706, 386] on span "button" at bounding box center [708, 386] width 11 height 3
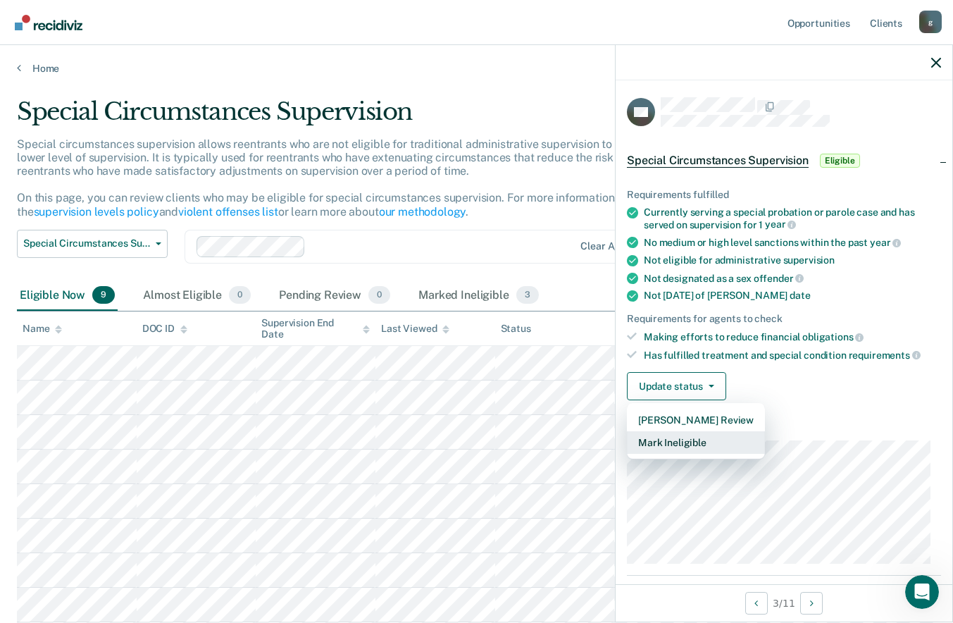
click at [714, 444] on button "Mark Ineligible" at bounding box center [696, 442] width 138 height 23
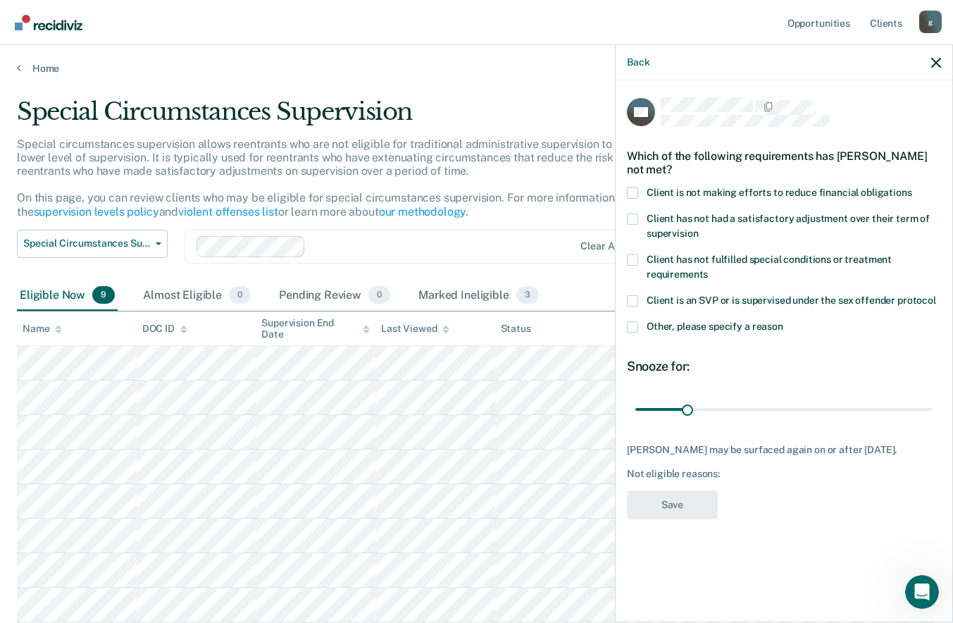
click at [639, 195] on label "Client is not making efforts to reduce financial obligations" at bounding box center [784, 194] width 314 height 15
click at [912, 187] on input "Client is not making efforts to reduce financial obligations" at bounding box center [912, 187] width 0 height 0
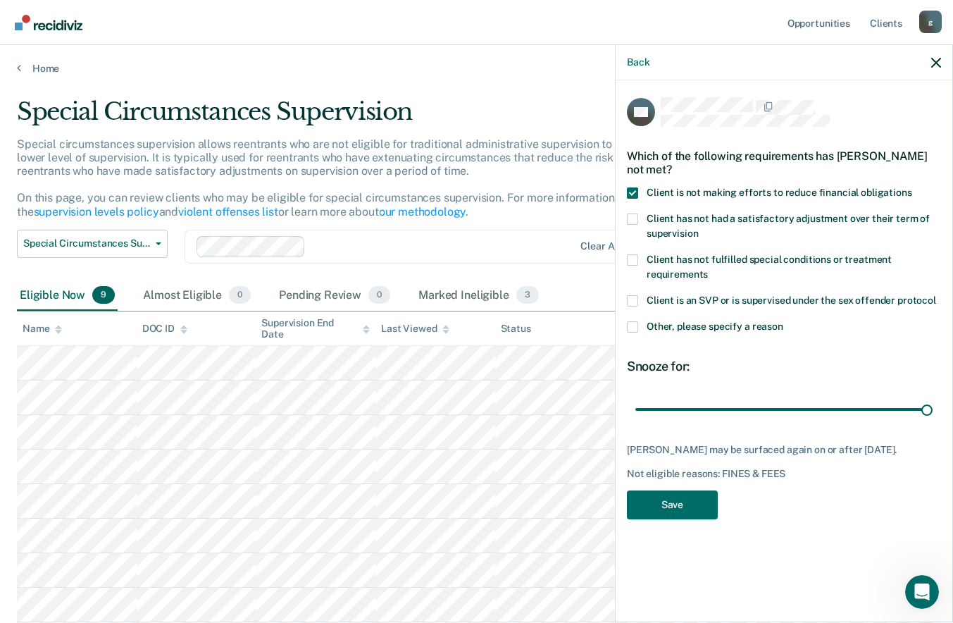
type input "180"
click at [689, 506] on button "Save" at bounding box center [672, 504] width 91 height 29
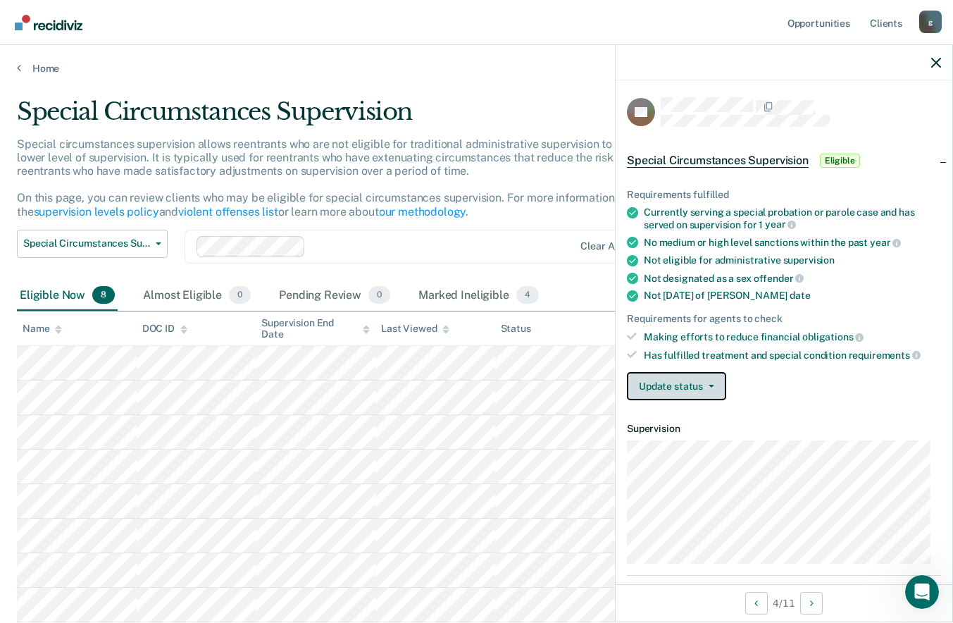
click at [704, 382] on button "Update status" at bounding box center [676, 386] width 99 height 28
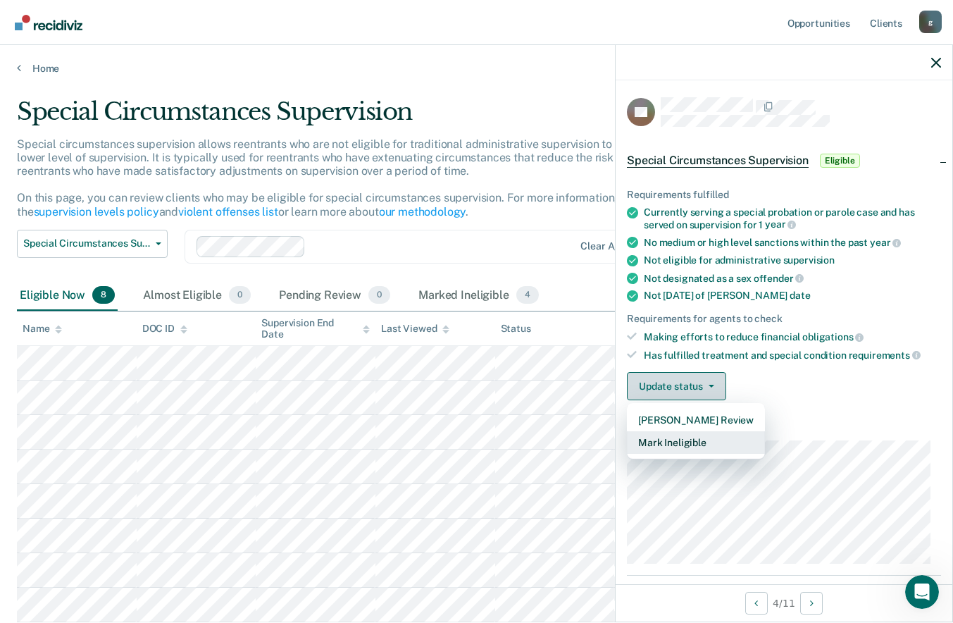
click at [696, 441] on button "Mark Ineligible" at bounding box center [696, 442] width 138 height 23
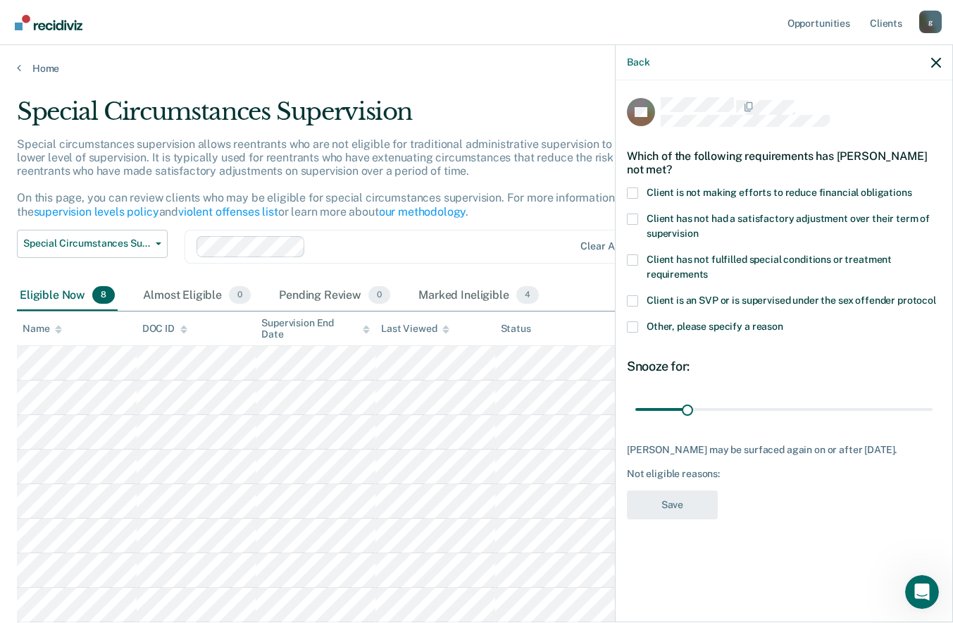
click at [648, 189] on span "Client is not making efforts to reduce financial obligations" at bounding box center [780, 192] width 266 height 11
click at [912, 187] on input "Client is not making efforts to reduce financial obligations" at bounding box center [912, 187] width 0 height 0
type input "180"
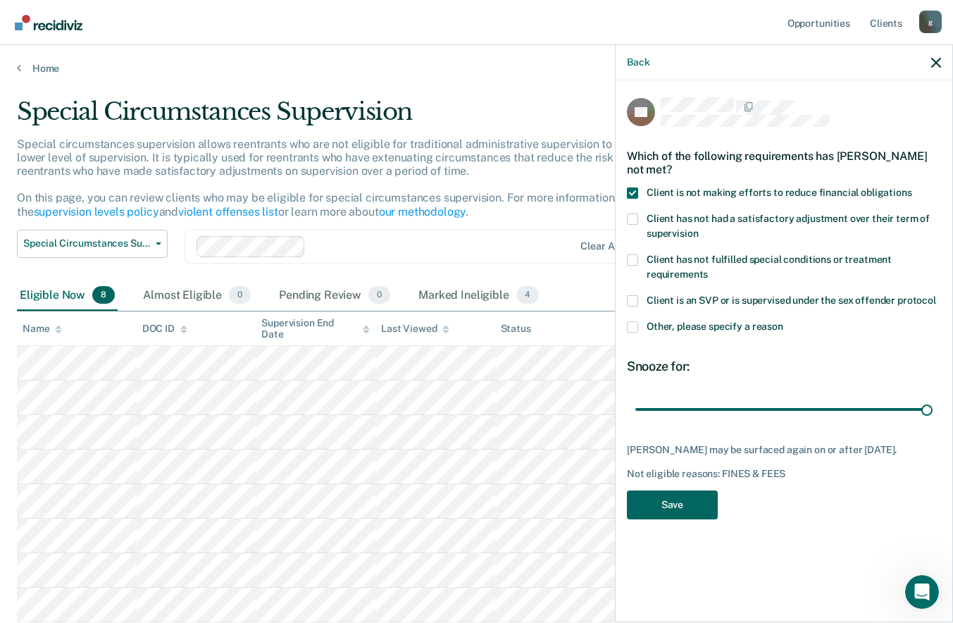
click at [685, 502] on button "Save" at bounding box center [672, 504] width 91 height 29
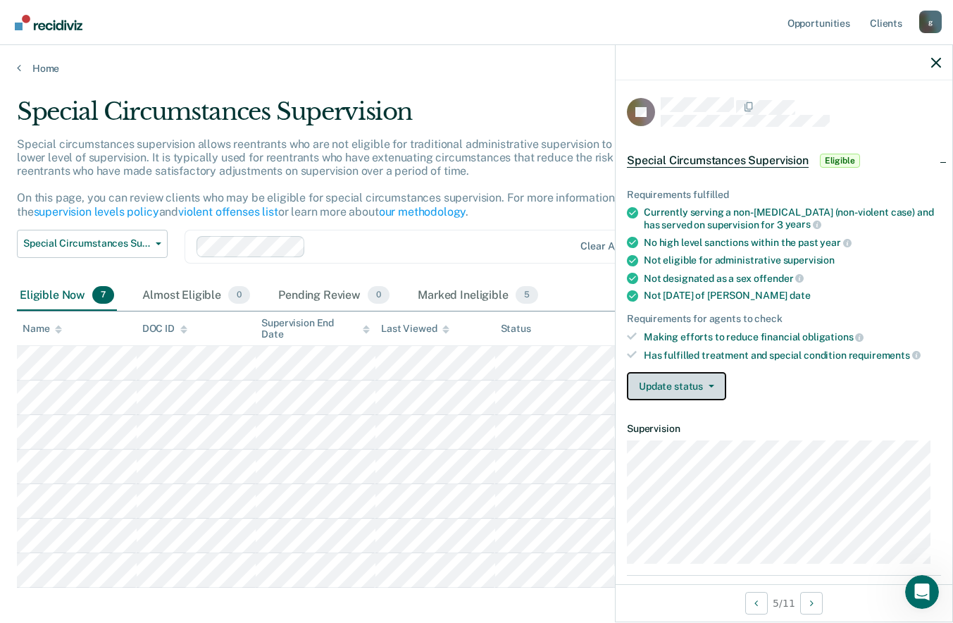
click at [714, 387] on button "Update status" at bounding box center [676, 386] width 99 height 28
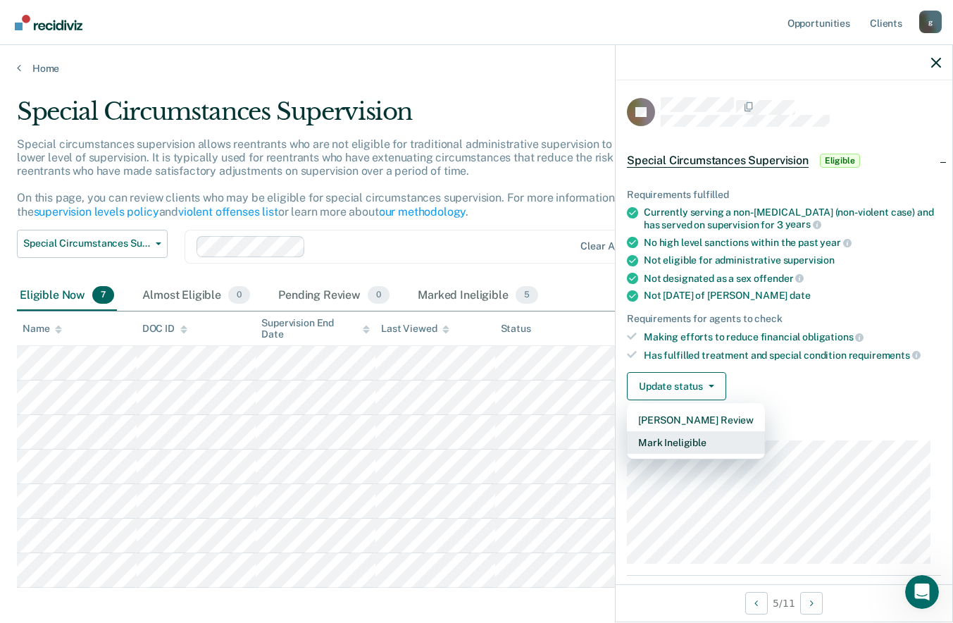
click at [711, 442] on button "Mark Ineligible" at bounding box center [696, 442] width 138 height 23
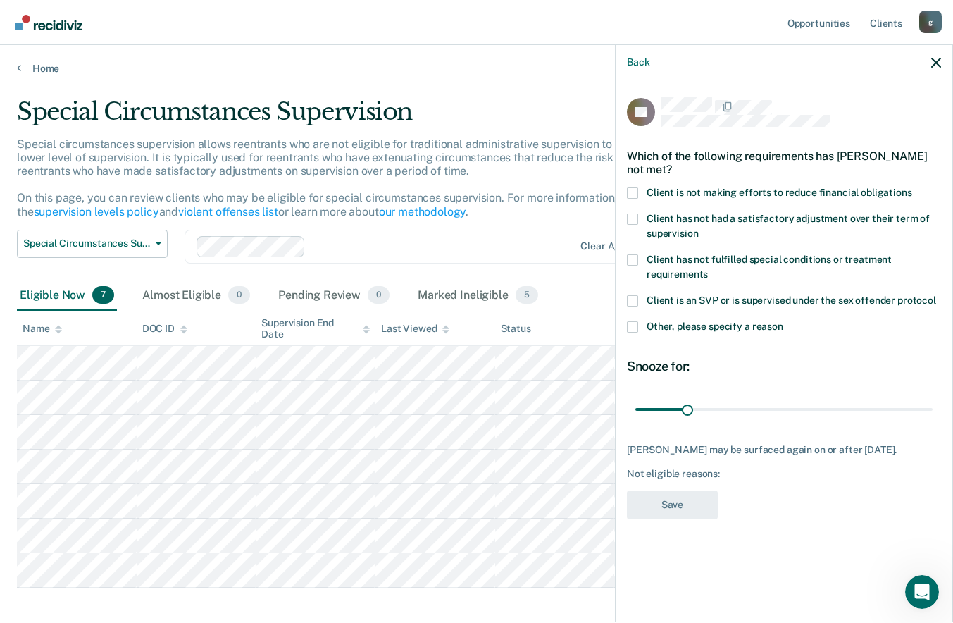
click at [630, 187] on span at bounding box center [632, 192] width 11 height 11
click at [912, 187] on input "Client is not making efforts to reduce financial obligations" at bounding box center [912, 187] width 0 height 0
type input "180"
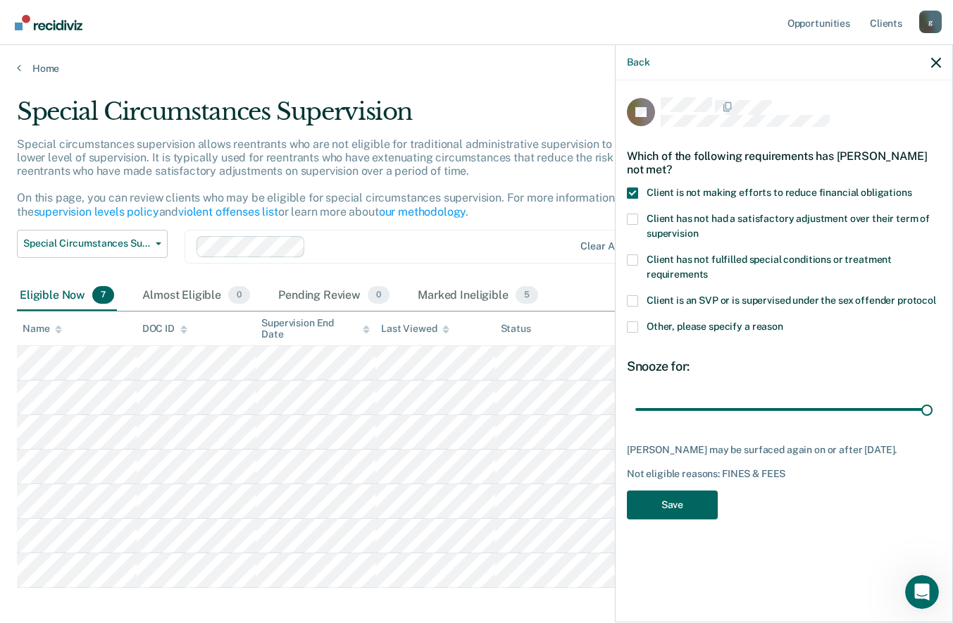
click at [685, 493] on button "Save" at bounding box center [672, 504] width 91 height 29
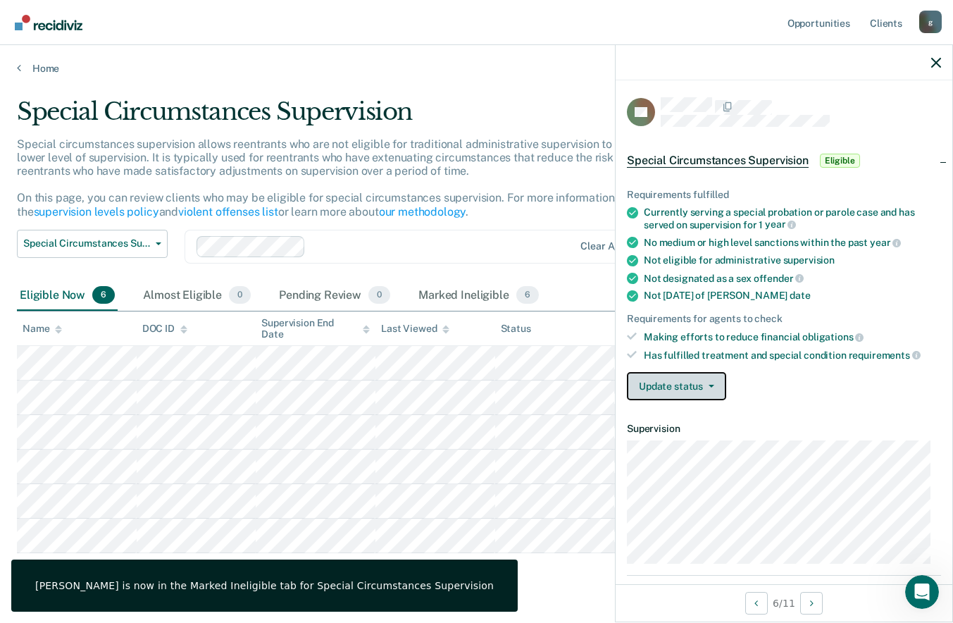
click at [704, 385] on span "button" at bounding box center [708, 386] width 11 height 3
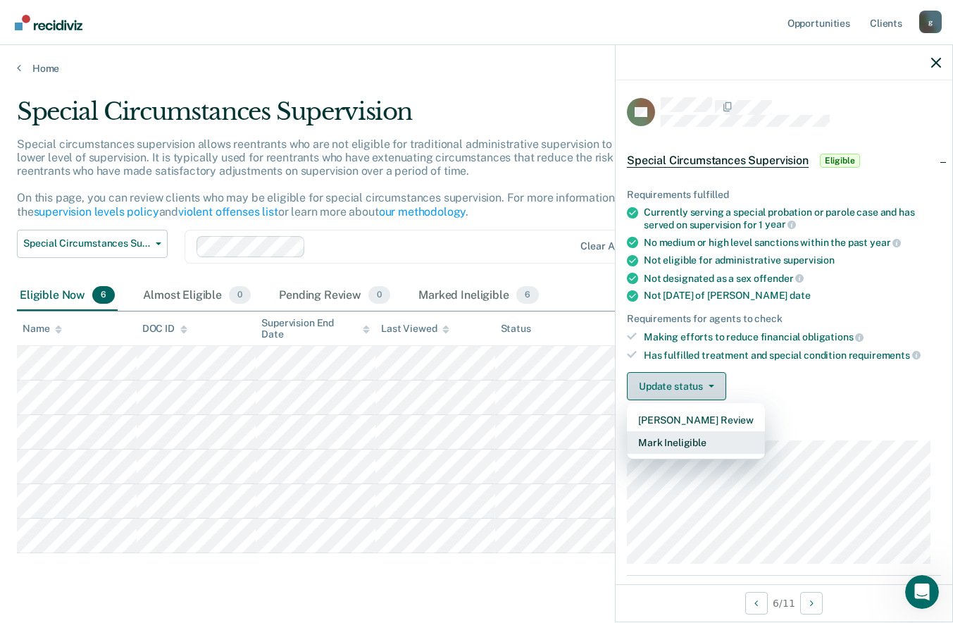
click at [712, 444] on button "Mark Ineligible" at bounding box center [696, 442] width 138 height 23
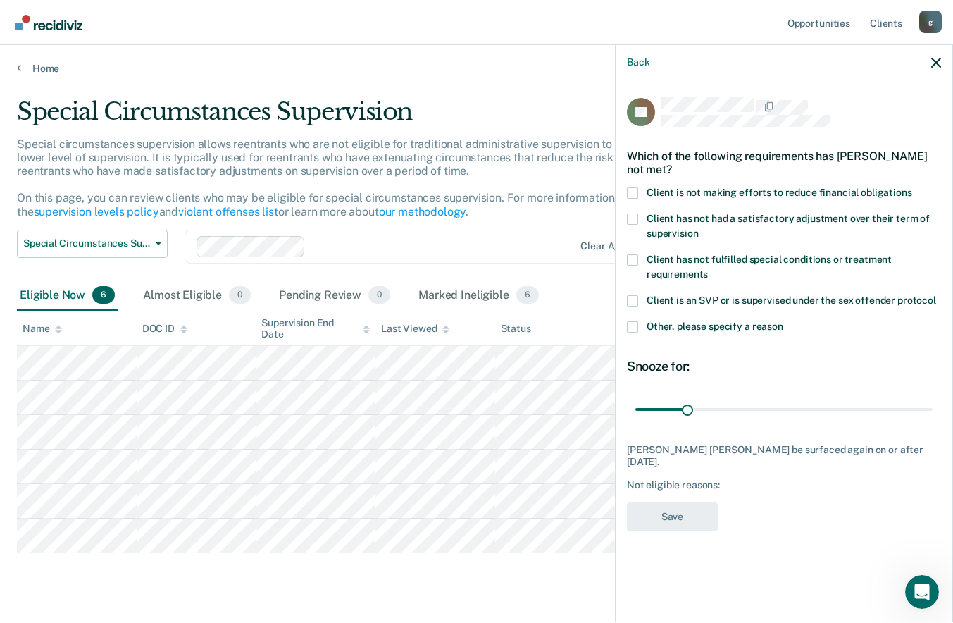
click at [633, 192] on span at bounding box center [632, 192] width 11 height 11
click at [912, 187] on input "Client is not making efforts to reduce financial obligations" at bounding box center [912, 187] width 0 height 0
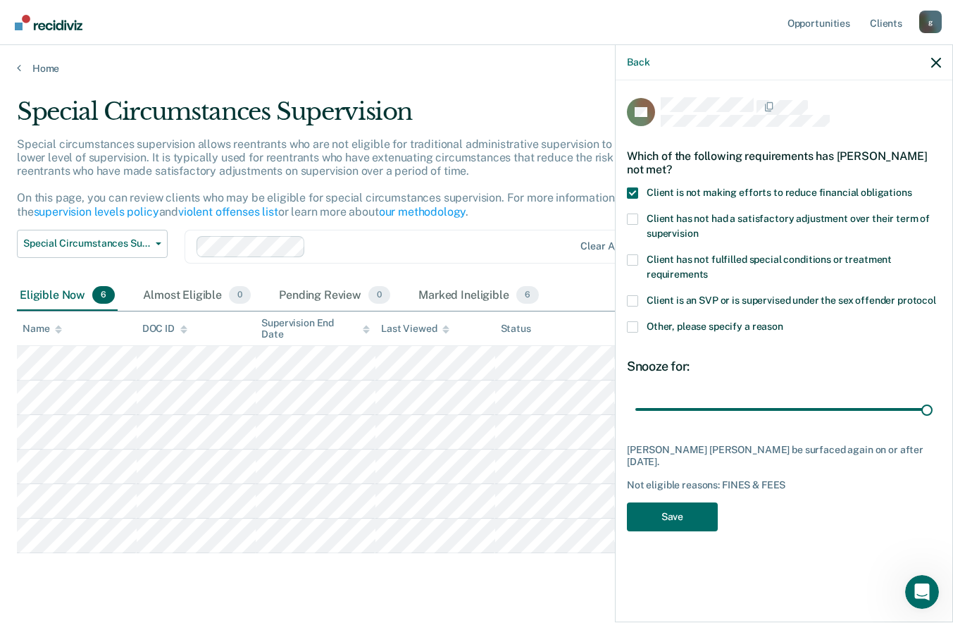
type input "180"
click at [692, 508] on button "Save" at bounding box center [672, 516] width 91 height 29
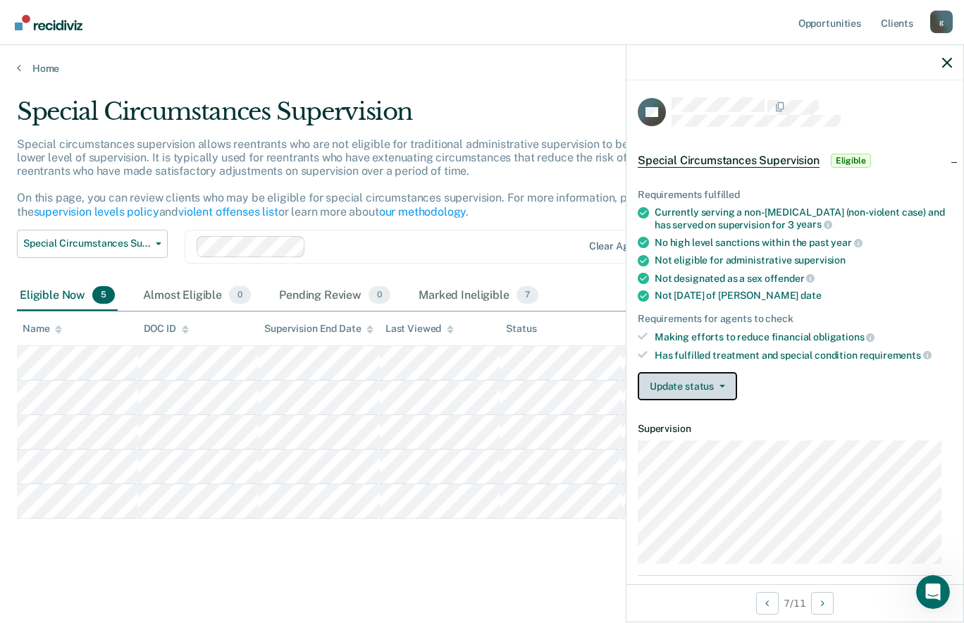
click at [719, 385] on icon "button" at bounding box center [722, 386] width 6 height 3
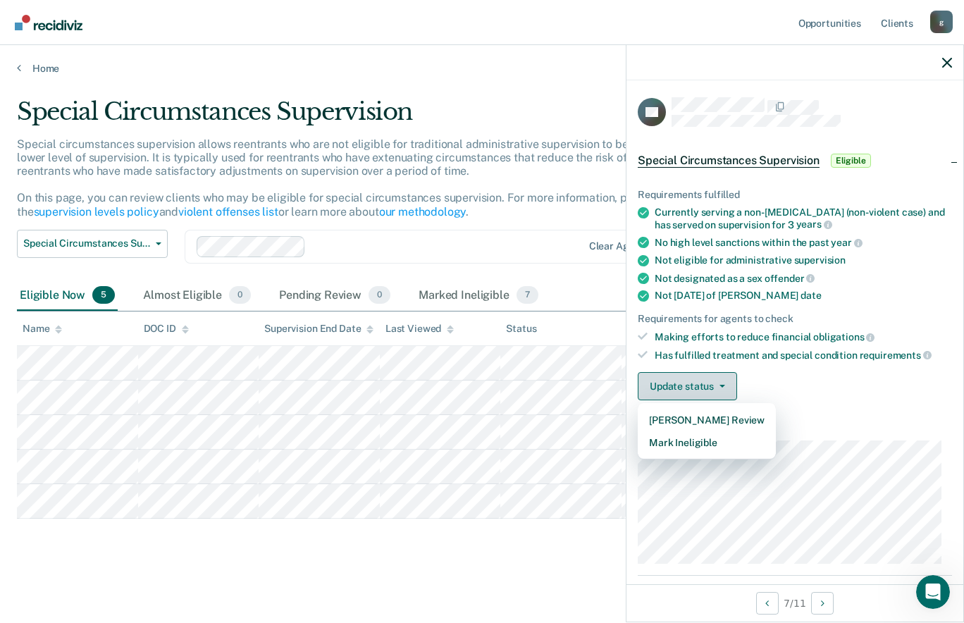
click at [718, 442] on button "Mark Ineligible" at bounding box center [706, 442] width 138 height 23
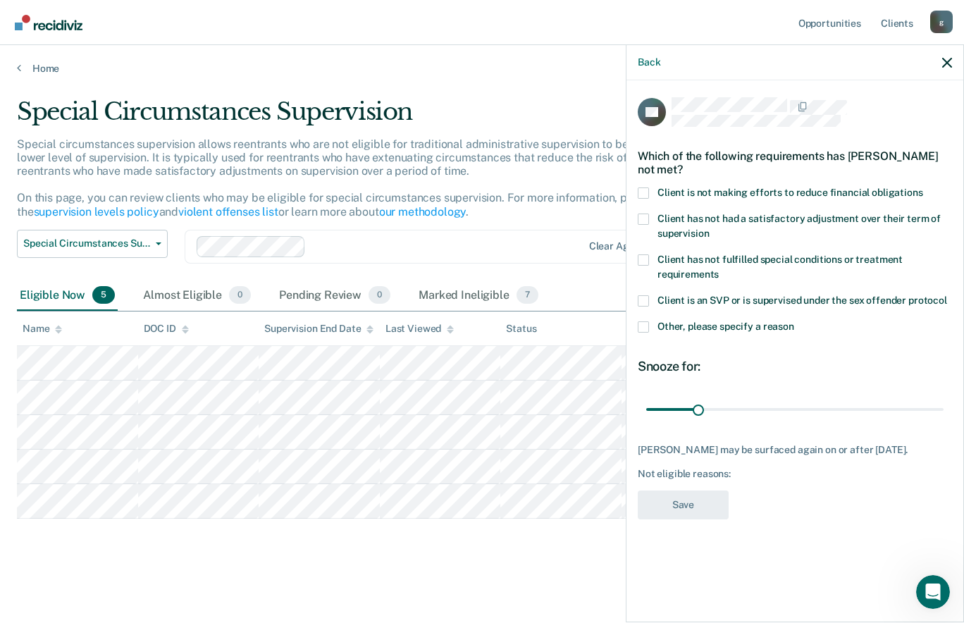
click at [654, 192] on label "Client is not making efforts to reduce financial obligations" at bounding box center [794, 194] width 314 height 15
click at [923, 187] on input "Client is not making efforts to reduce financial obligations" at bounding box center [923, 187] width 0 height 0
type input "180"
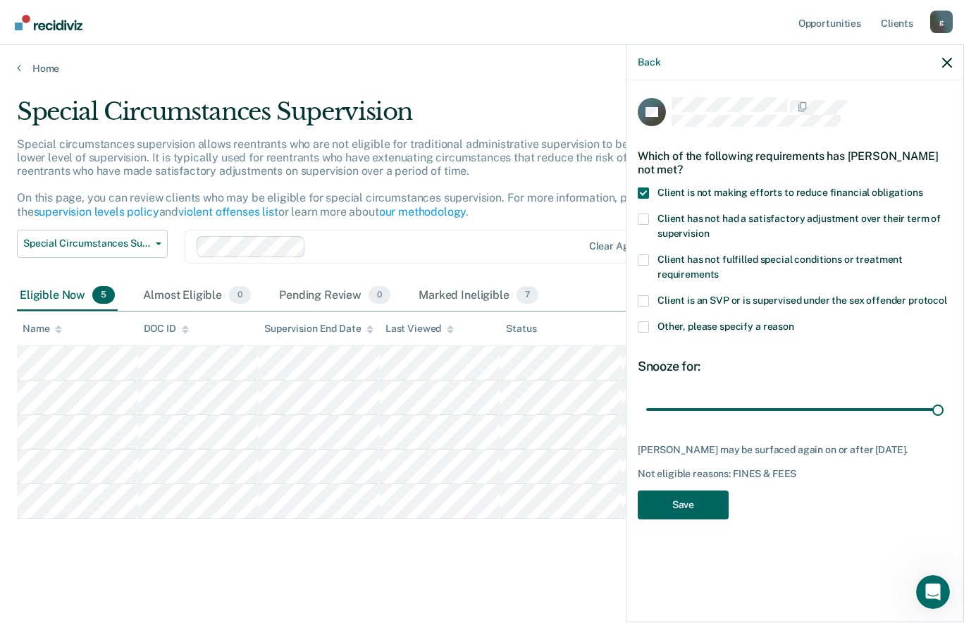
click at [710, 519] on button "Save" at bounding box center [682, 504] width 91 height 29
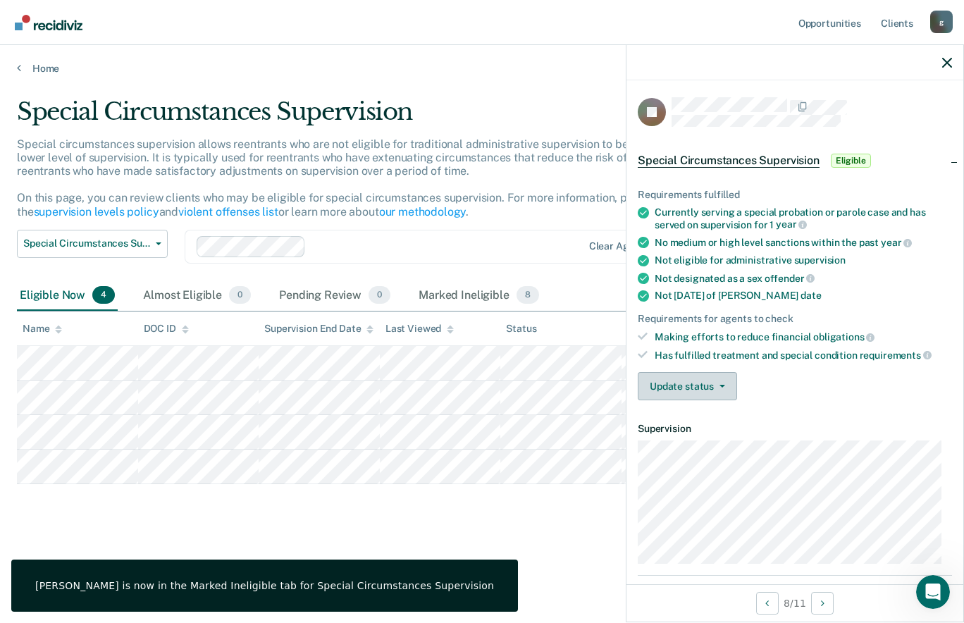
click at [715, 387] on button "Update status" at bounding box center [686, 386] width 99 height 28
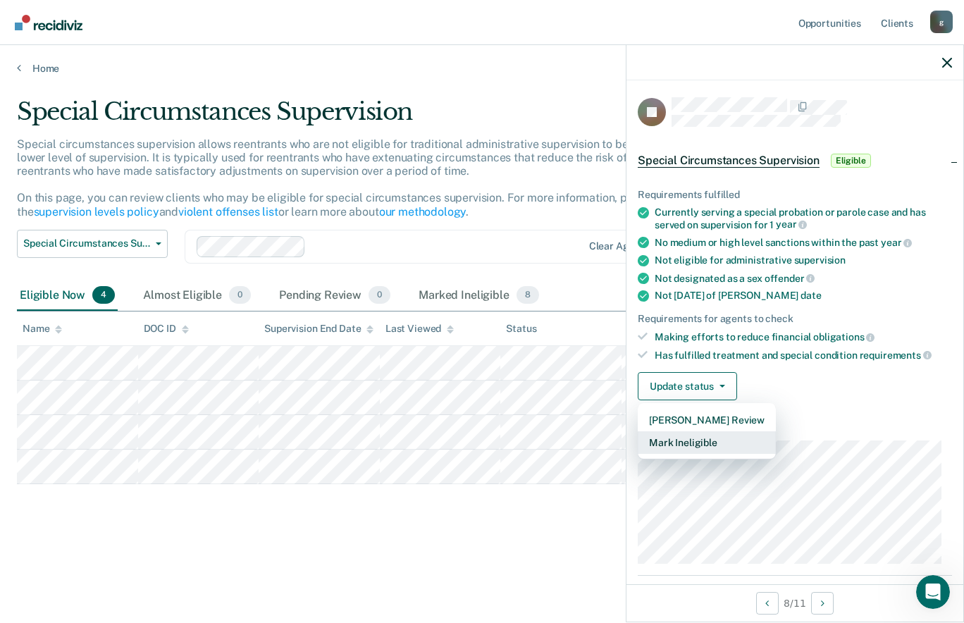
click at [721, 448] on button "Mark Ineligible" at bounding box center [706, 442] width 138 height 23
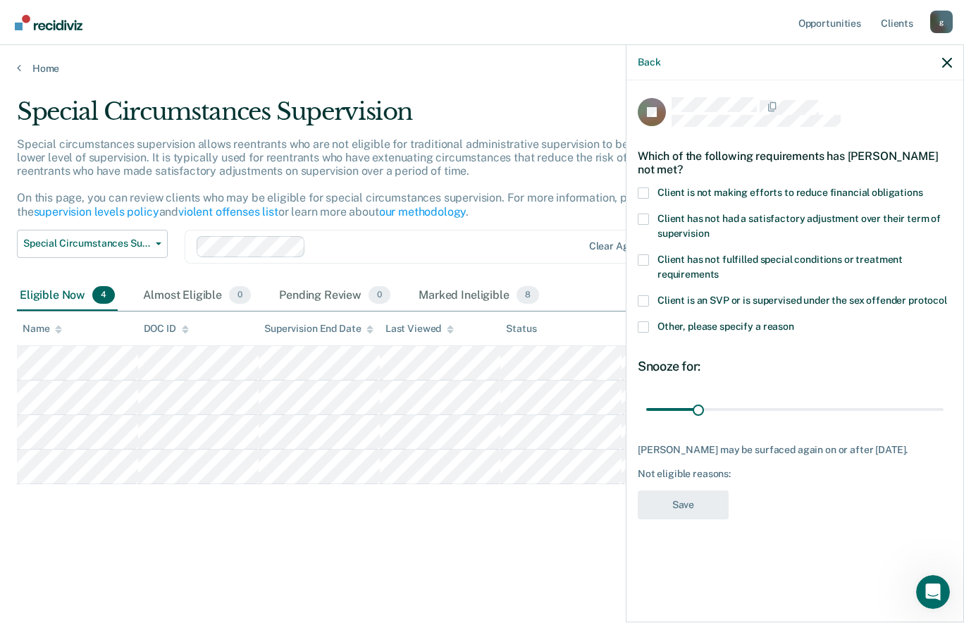
click at [653, 187] on label "Client is not making efforts to reduce financial obligations" at bounding box center [794, 194] width 314 height 15
click at [923, 187] on input "Client is not making efforts to reduce financial obligations" at bounding box center [923, 187] width 0 height 0
type input "180"
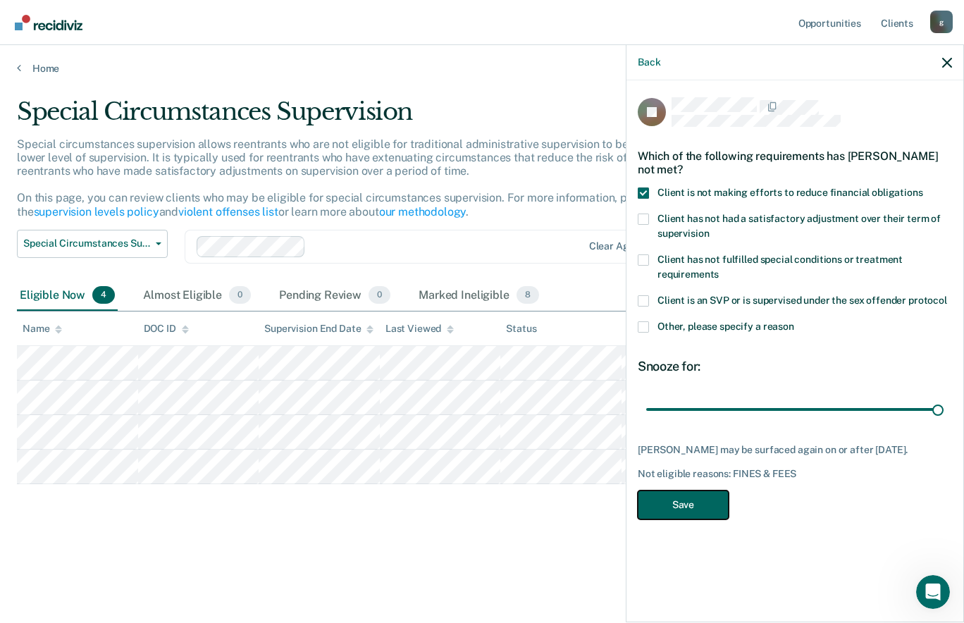
click at [695, 507] on button "Save" at bounding box center [682, 504] width 91 height 29
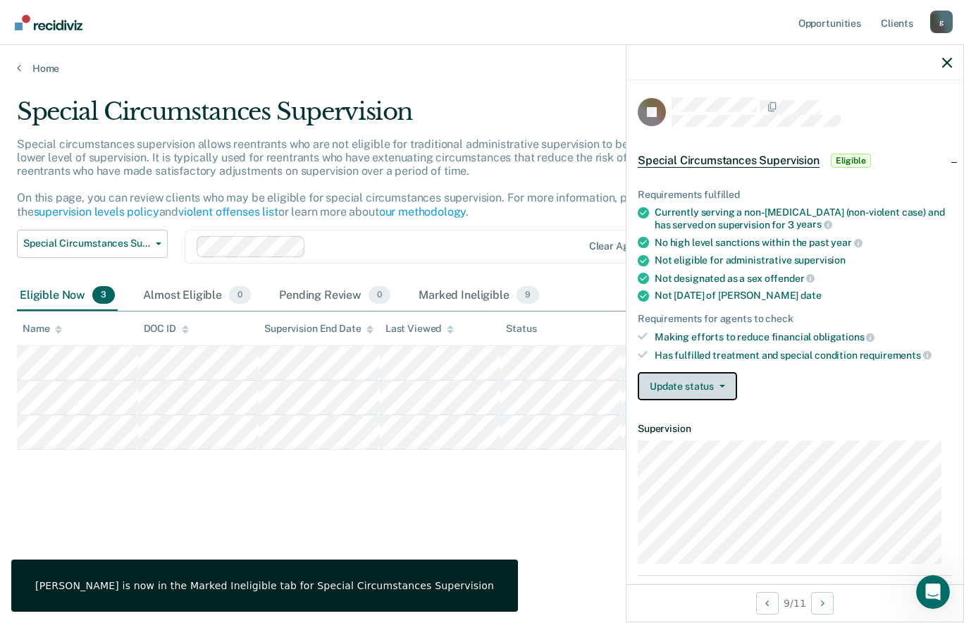
click at [719, 385] on icon "button" at bounding box center [722, 386] width 6 height 3
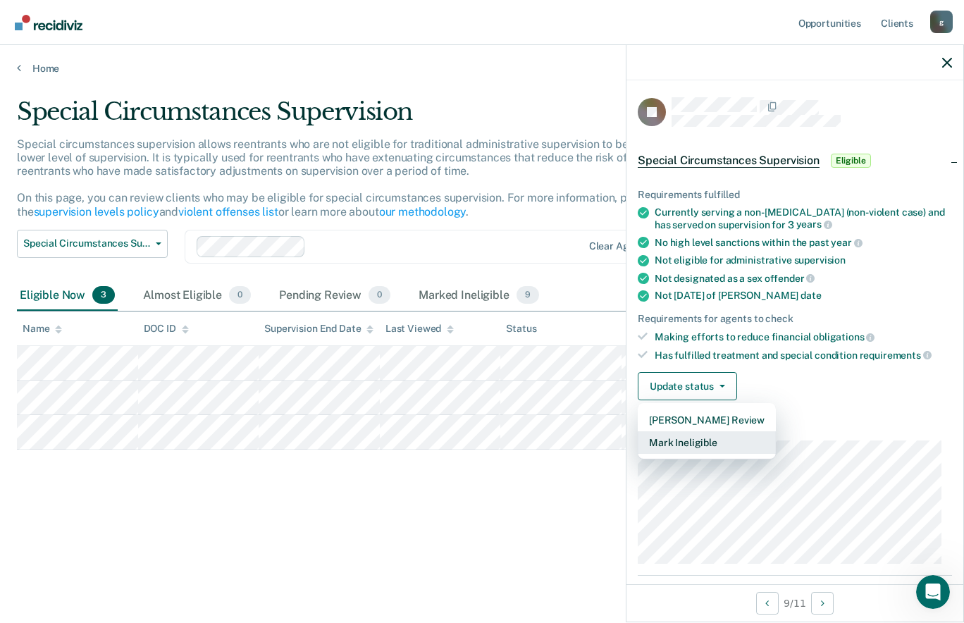
click at [709, 445] on button "Mark Ineligible" at bounding box center [706, 442] width 138 height 23
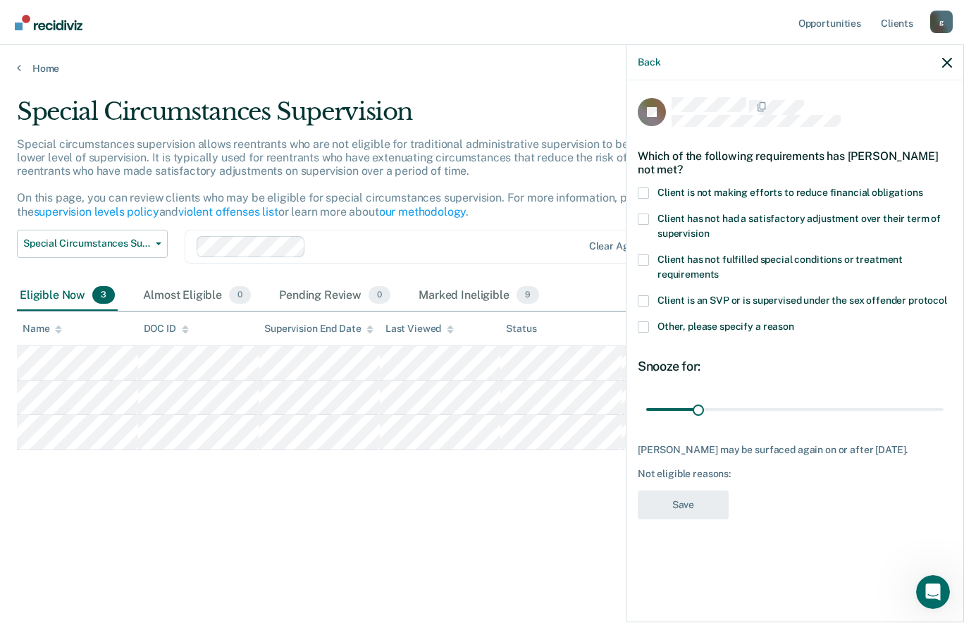
click at [643, 192] on span at bounding box center [642, 192] width 11 height 11
click at [923, 187] on input "Client is not making efforts to reduce financial obligations" at bounding box center [923, 187] width 0 height 0
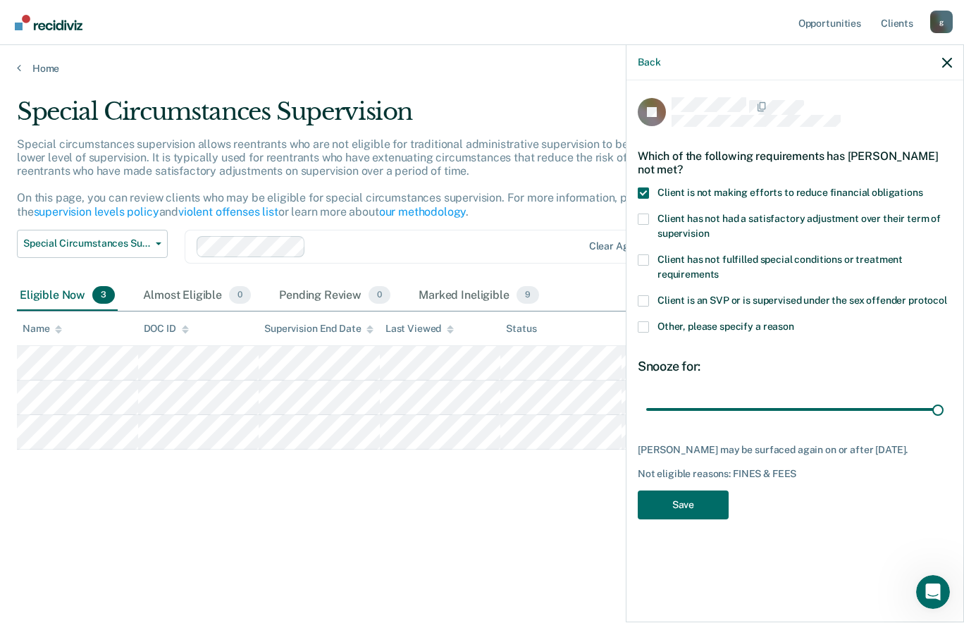
type input "180"
click at [699, 506] on button "Save" at bounding box center [682, 504] width 91 height 29
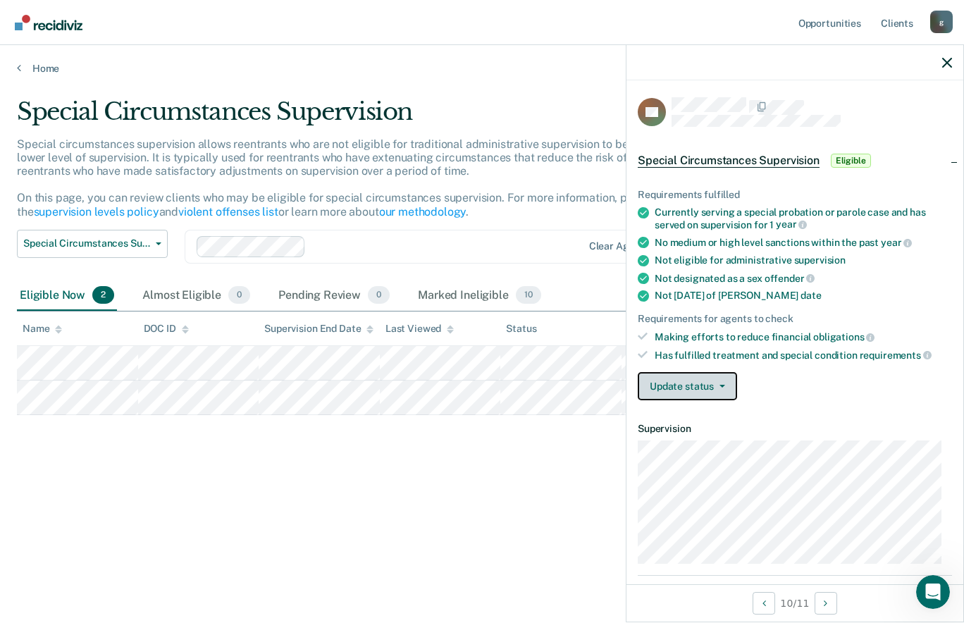
click at [713, 387] on button "Update status" at bounding box center [686, 386] width 99 height 28
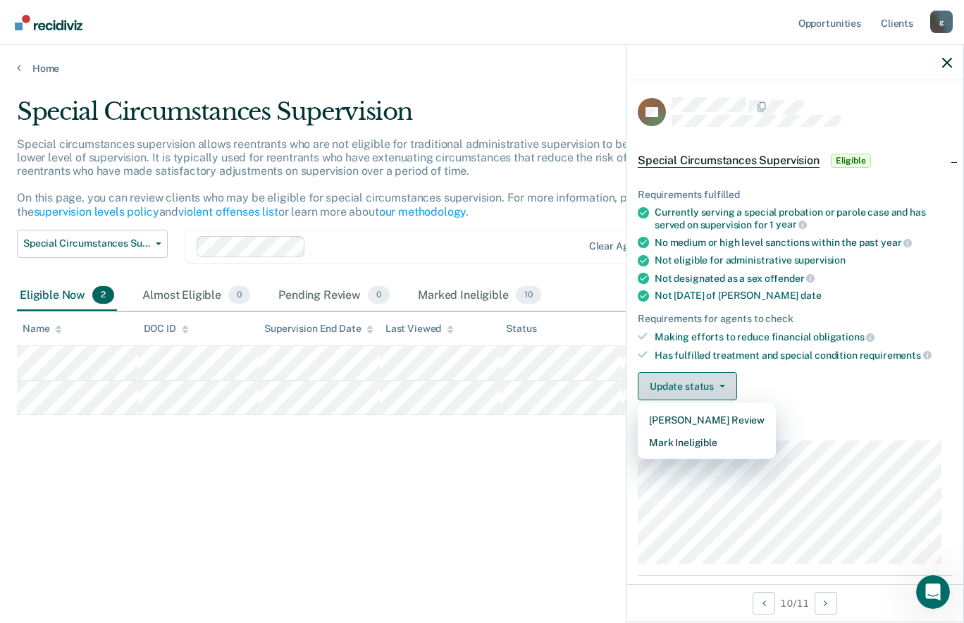
click at [703, 445] on button "Mark Ineligible" at bounding box center [706, 442] width 138 height 23
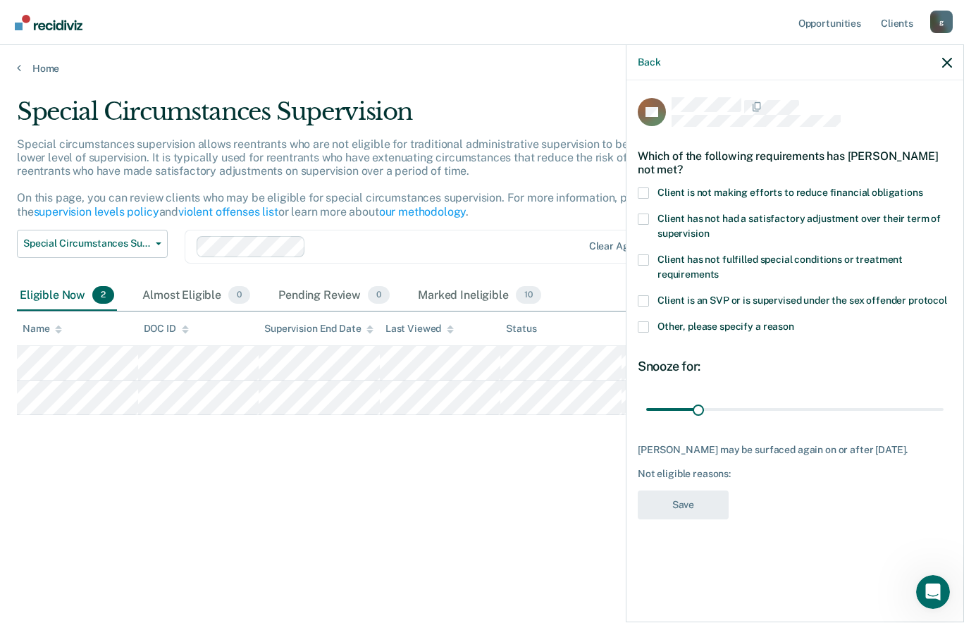
click at [643, 193] on span at bounding box center [642, 192] width 11 height 11
click at [923, 187] on input "Client is not making efforts to reduce financial obligations" at bounding box center [923, 187] width 0 height 0
type input "180"
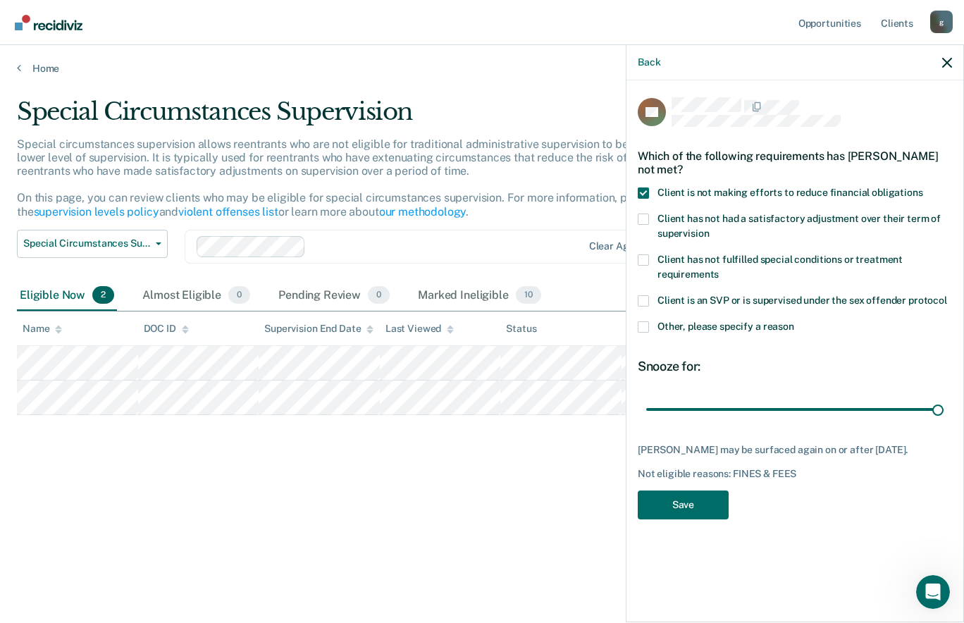
click at [693, 506] on button "Save" at bounding box center [682, 504] width 91 height 29
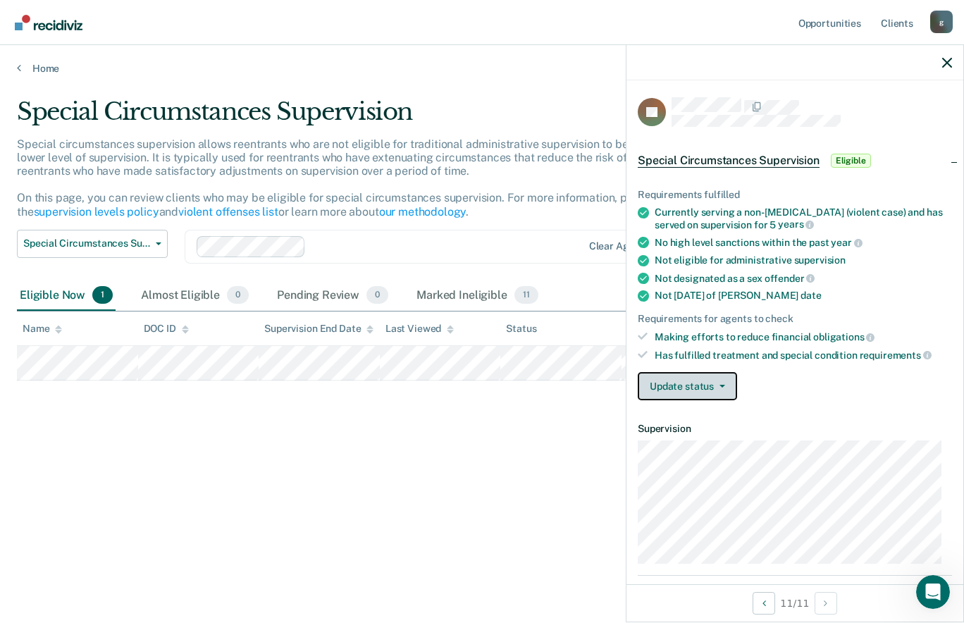
click at [717, 385] on span "button" at bounding box center [719, 386] width 11 height 3
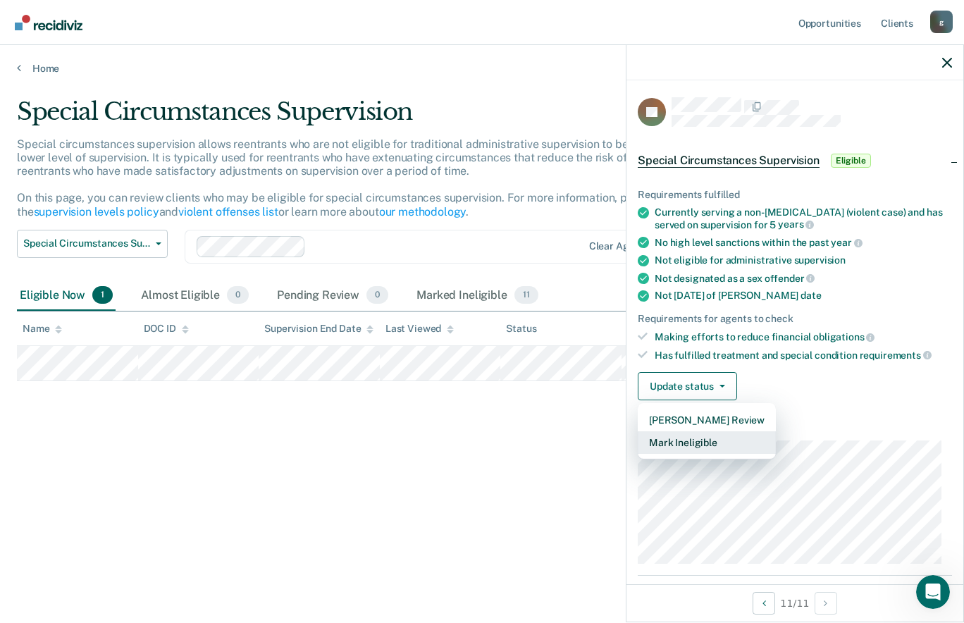
click at [742, 449] on button "Mark Ineligible" at bounding box center [706, 442] width 138 height 23
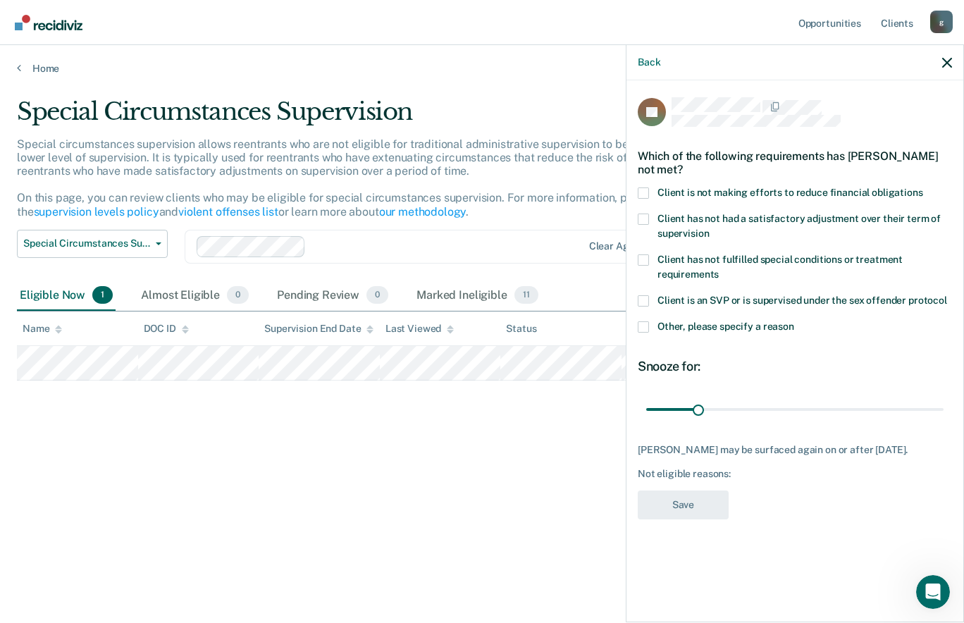
click at [640, 197] on span at bounding box center [642, 192] width 11 height 11
click at [923, 187] on input "Client is not making efforts to reduce financial obligations" at bounding box center [923, 187] width 0 height 0
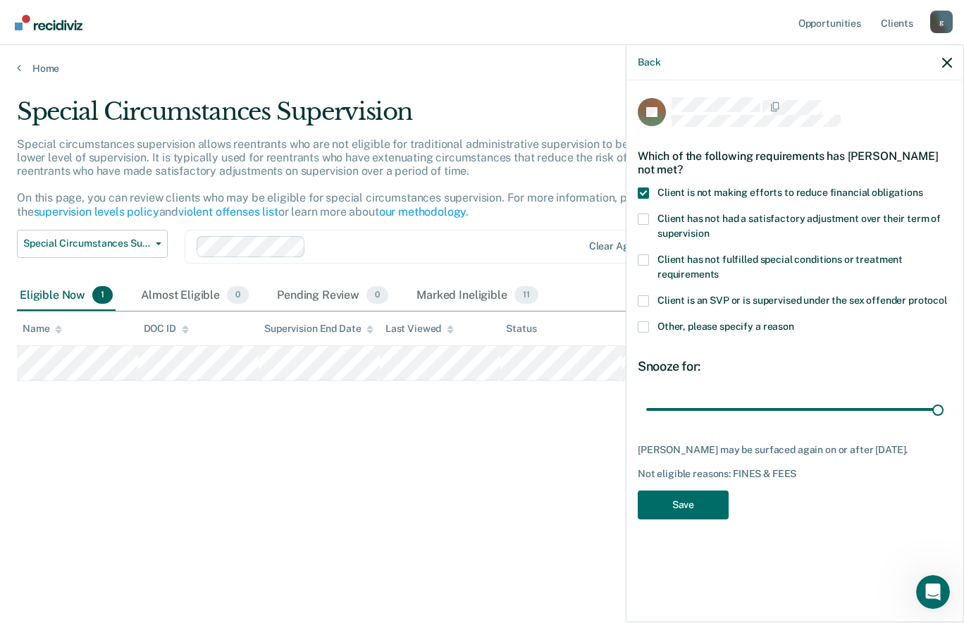
type input "180"
click at [704, 508] on button "Save" at bounding box center [682, 504] width 91 height 29
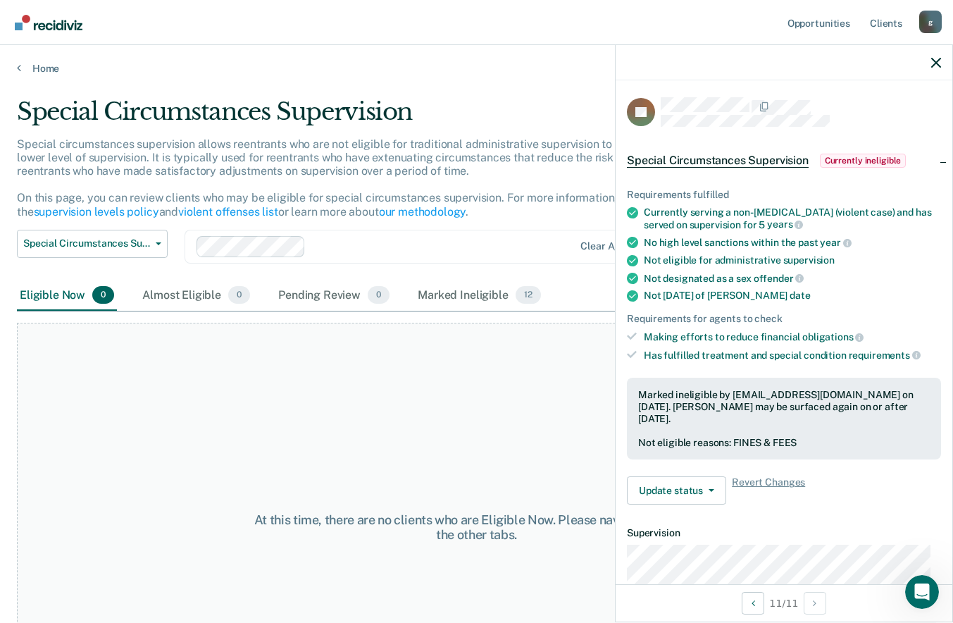
click at [44, 69] on link "Home" at bounding box center [476, 68] width 919 height 13
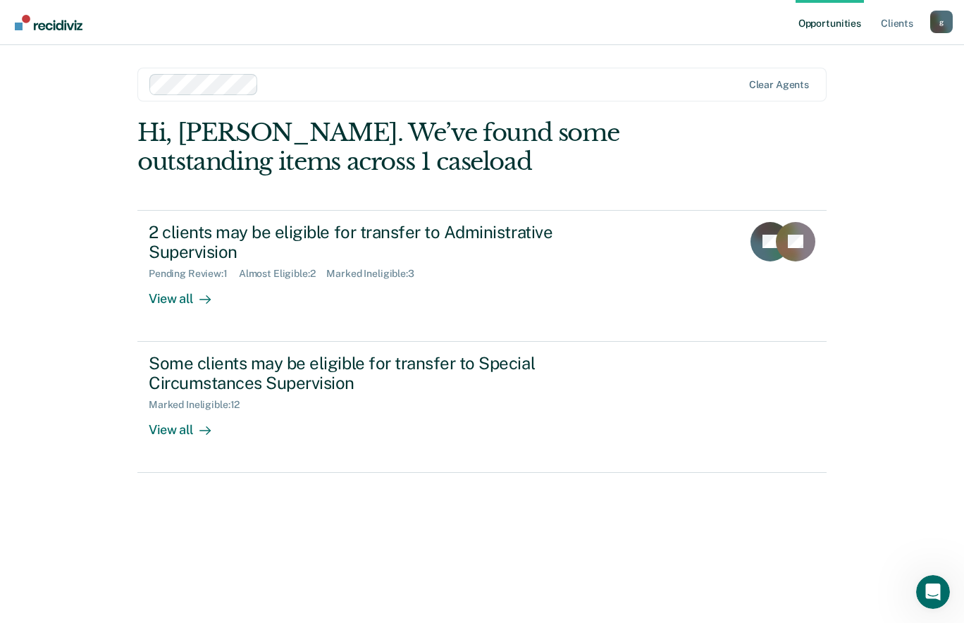
click at [183, 281] on div "View all" at bounding box center [188, 293] width 79 height 27
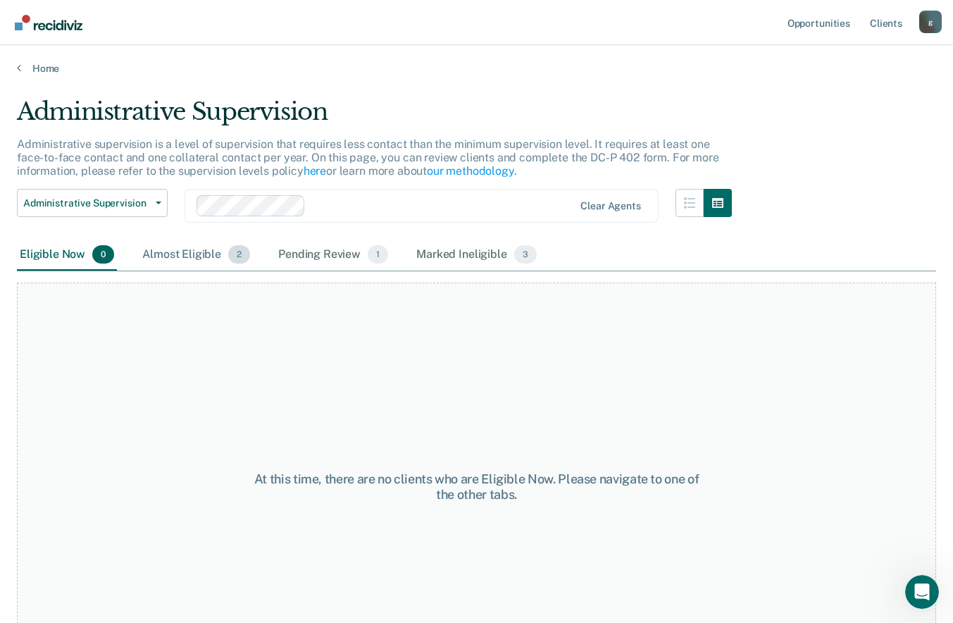
click at [209, 263] on div "Almost Eligible 2" at bounding box center [195, 254] width 113 height 31
